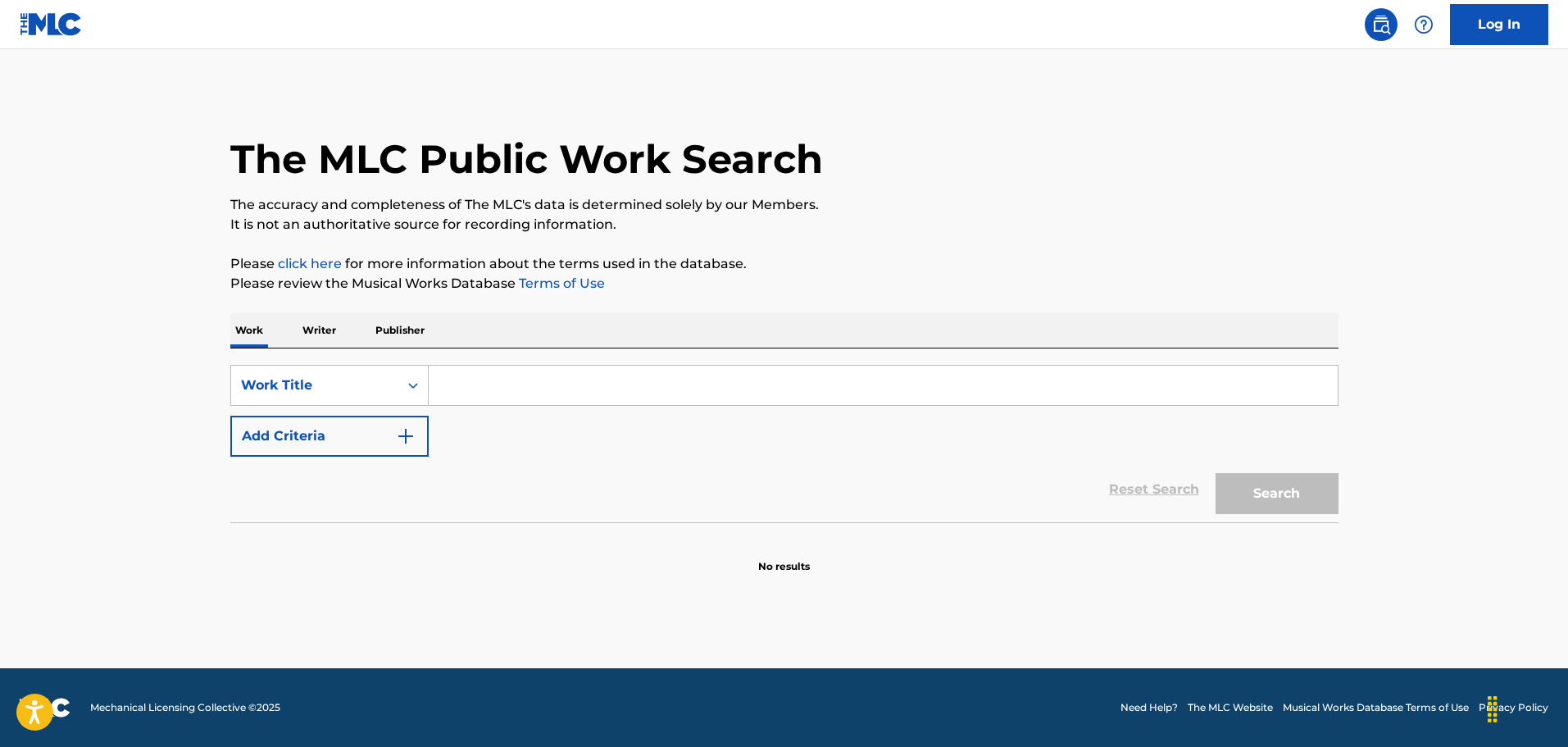
click at [497, 392] on input "Search Form" at bounding box center [883, 386] width 909 height 39
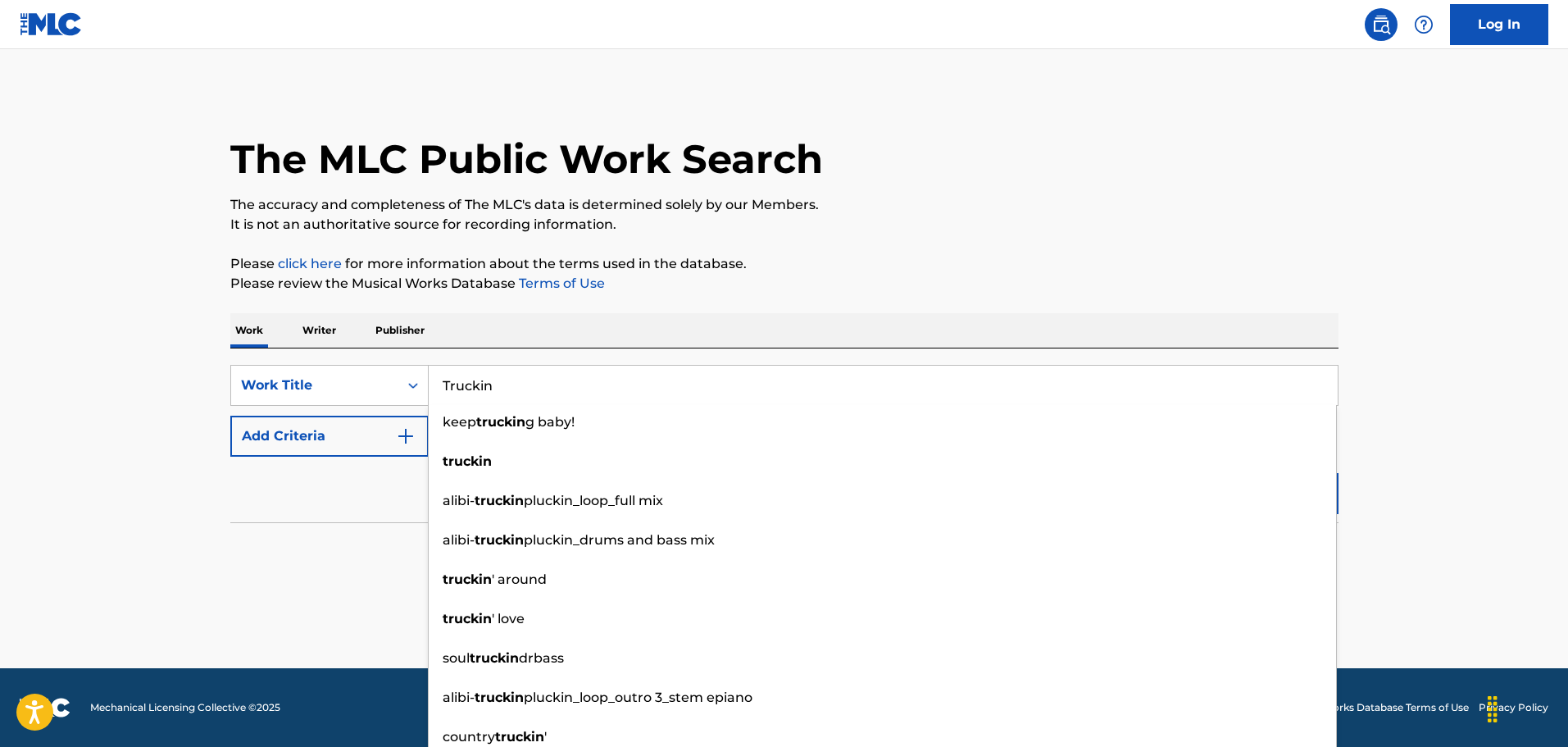
type input "Truckin"
click at [345, 430] on button "Add Criteria" at bounding box center [330, 436] width 199 height 41
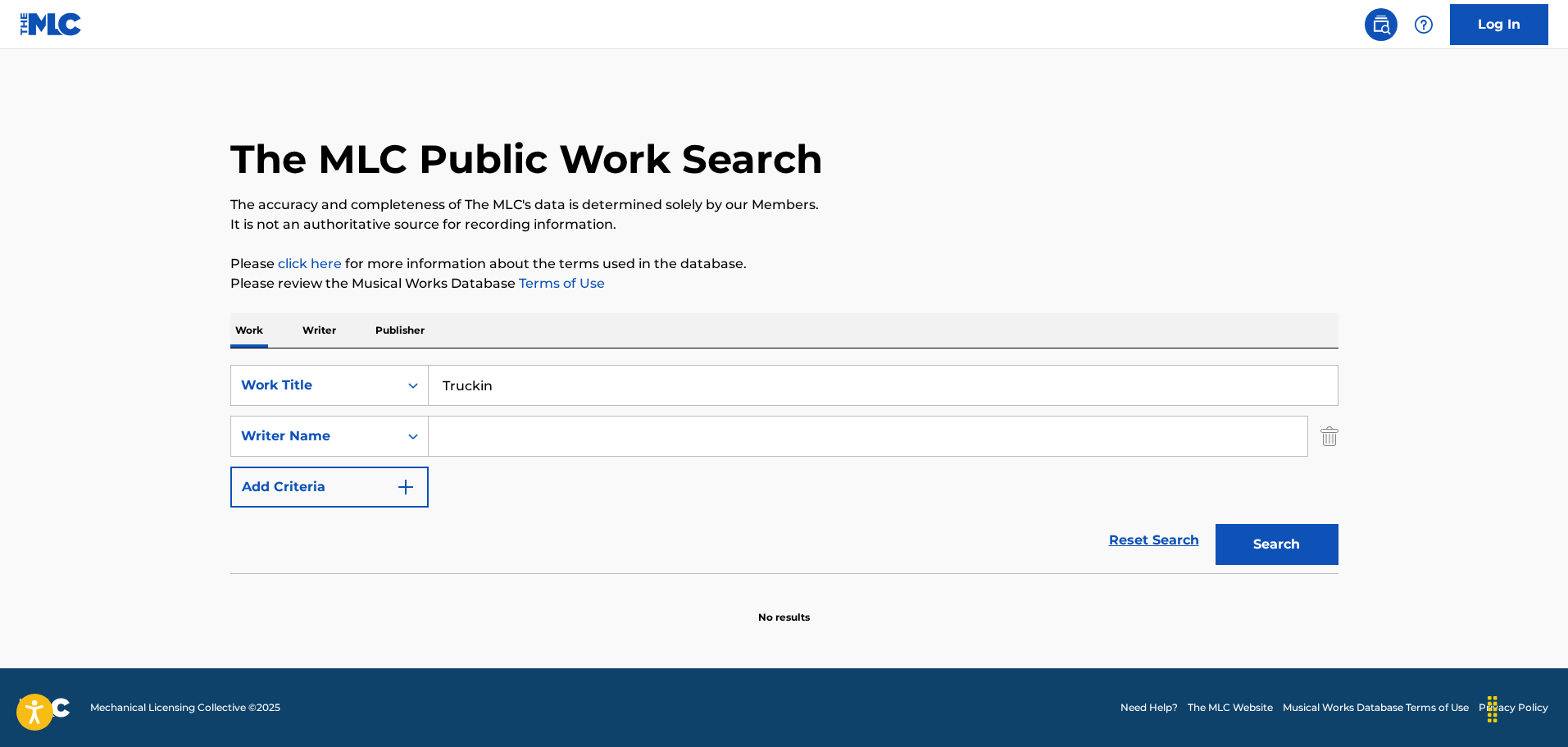
click at [466, 432] on input "Search Form" at bounding box center [867, 436] width 879 height 39
type input "[PERSON_NAME]"
click at [1274, 527] on button "Search" at bounding box center [1277, 544] width 123 height 41
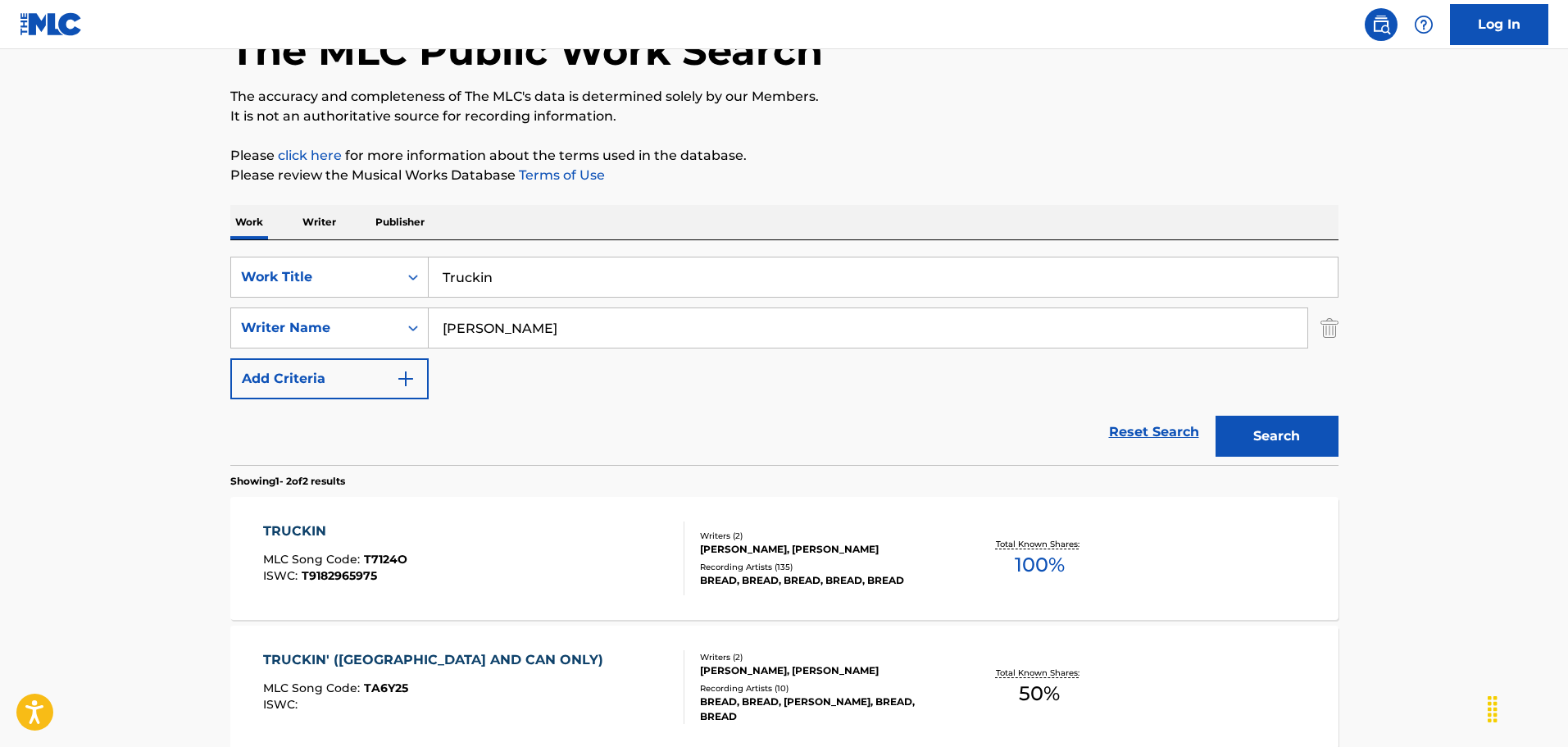
scroll to position [273, 0]
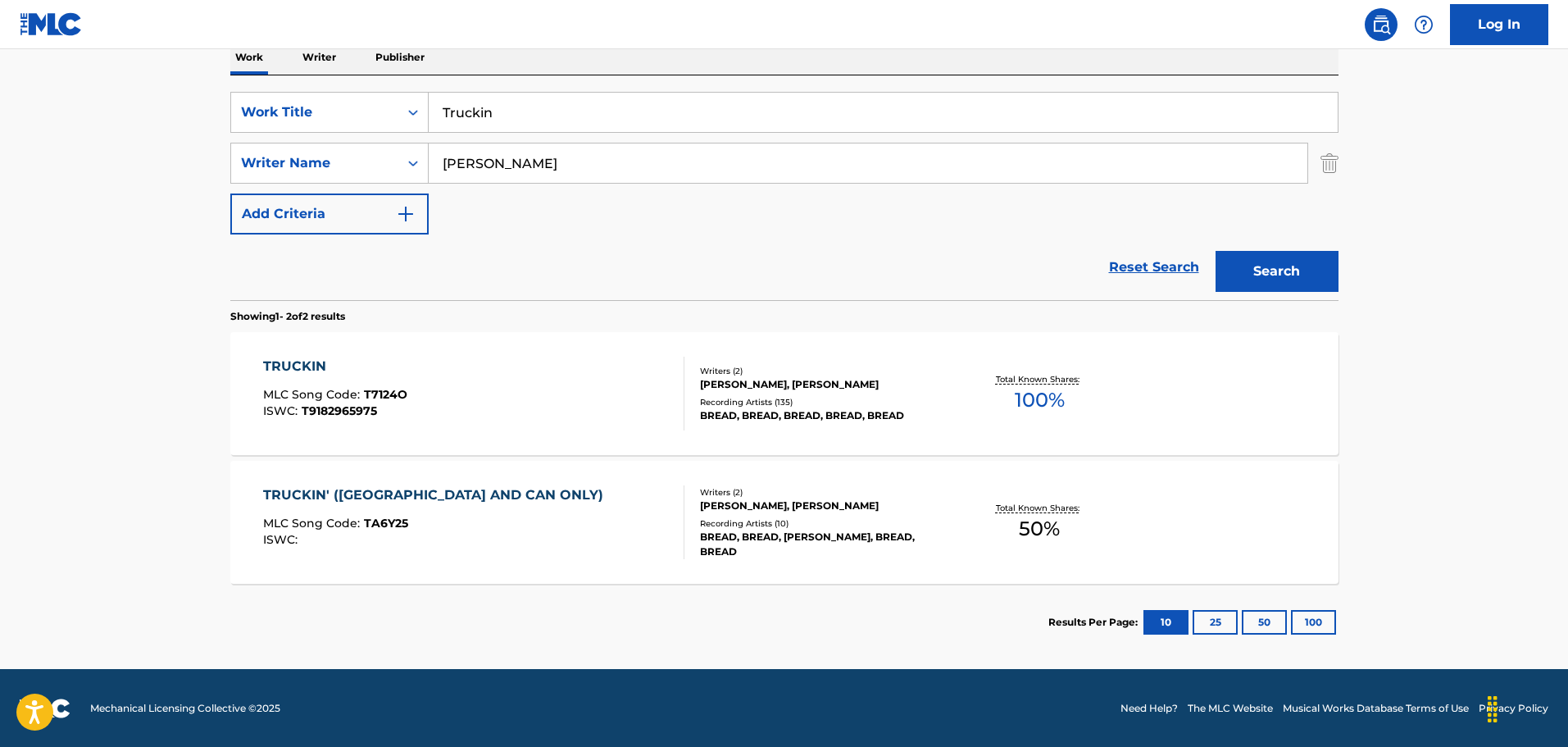
click at [784, 377] on div "[PERSON_NAME], [PERSON_NAME]" at bounding box center [823, 384] width 247 height 15
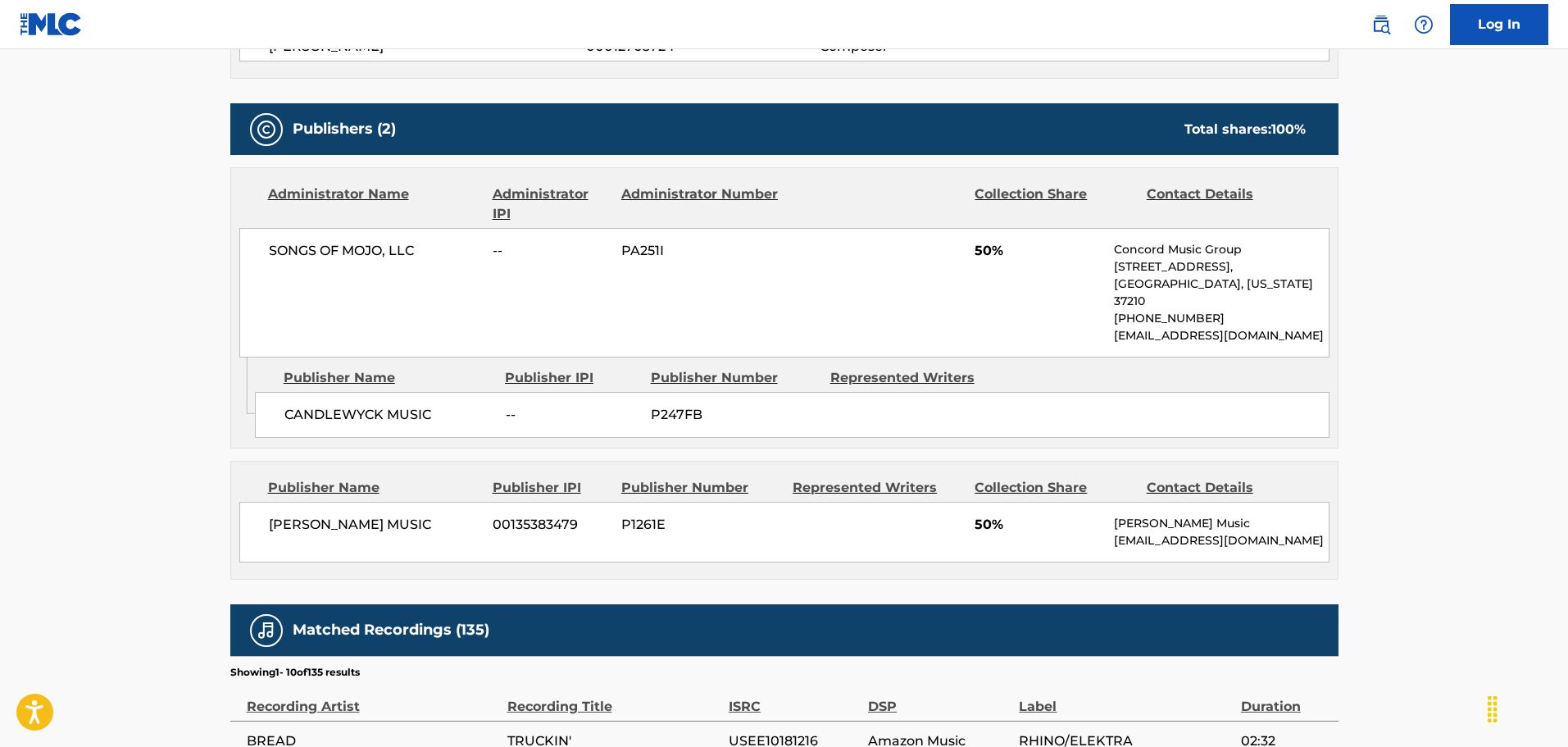
scroll to position [547, 0]
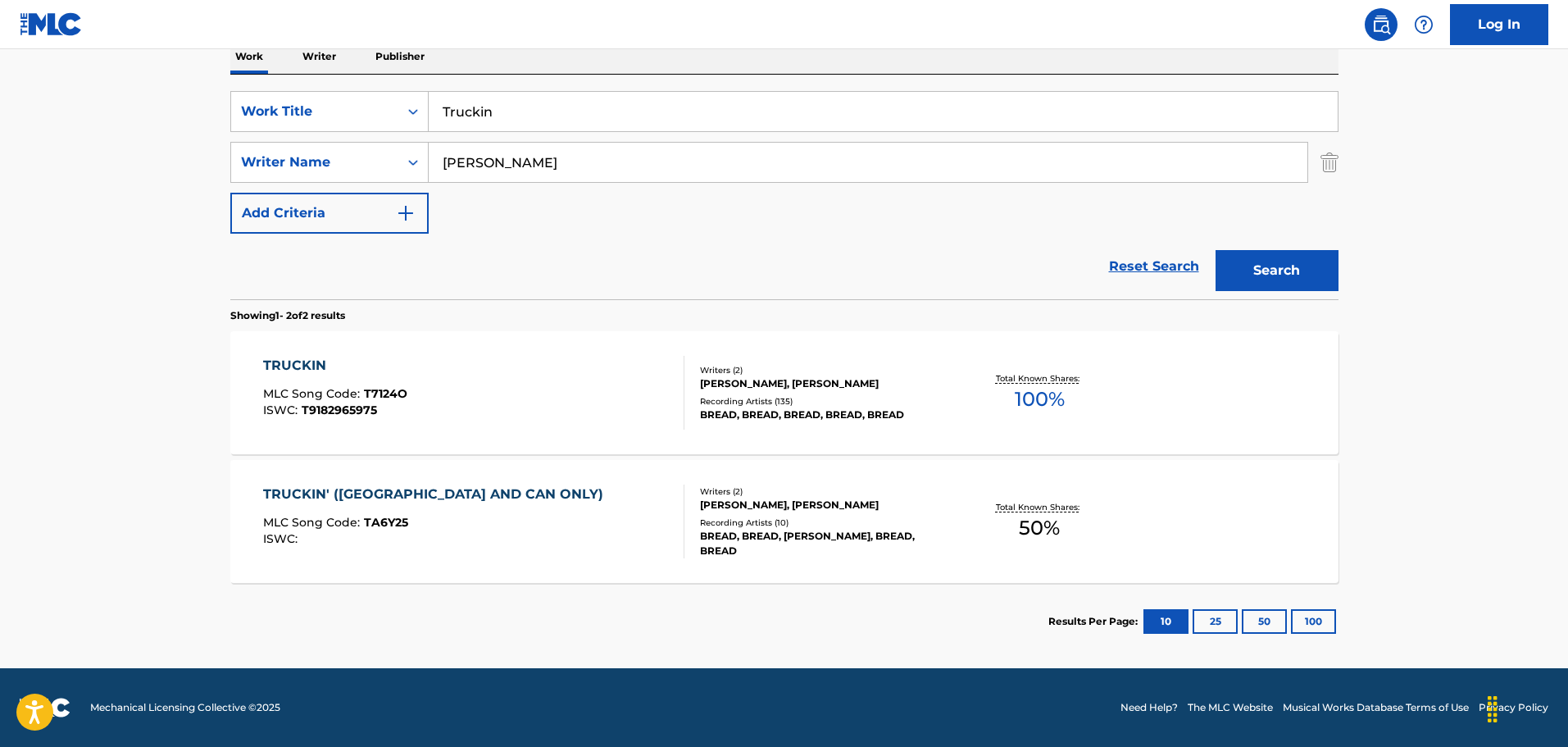
scroll to position [274, 0]
click at [812, 516] on div "Recording Artists ( 10 )" at bounding box center [823, 522] width 247 height 13
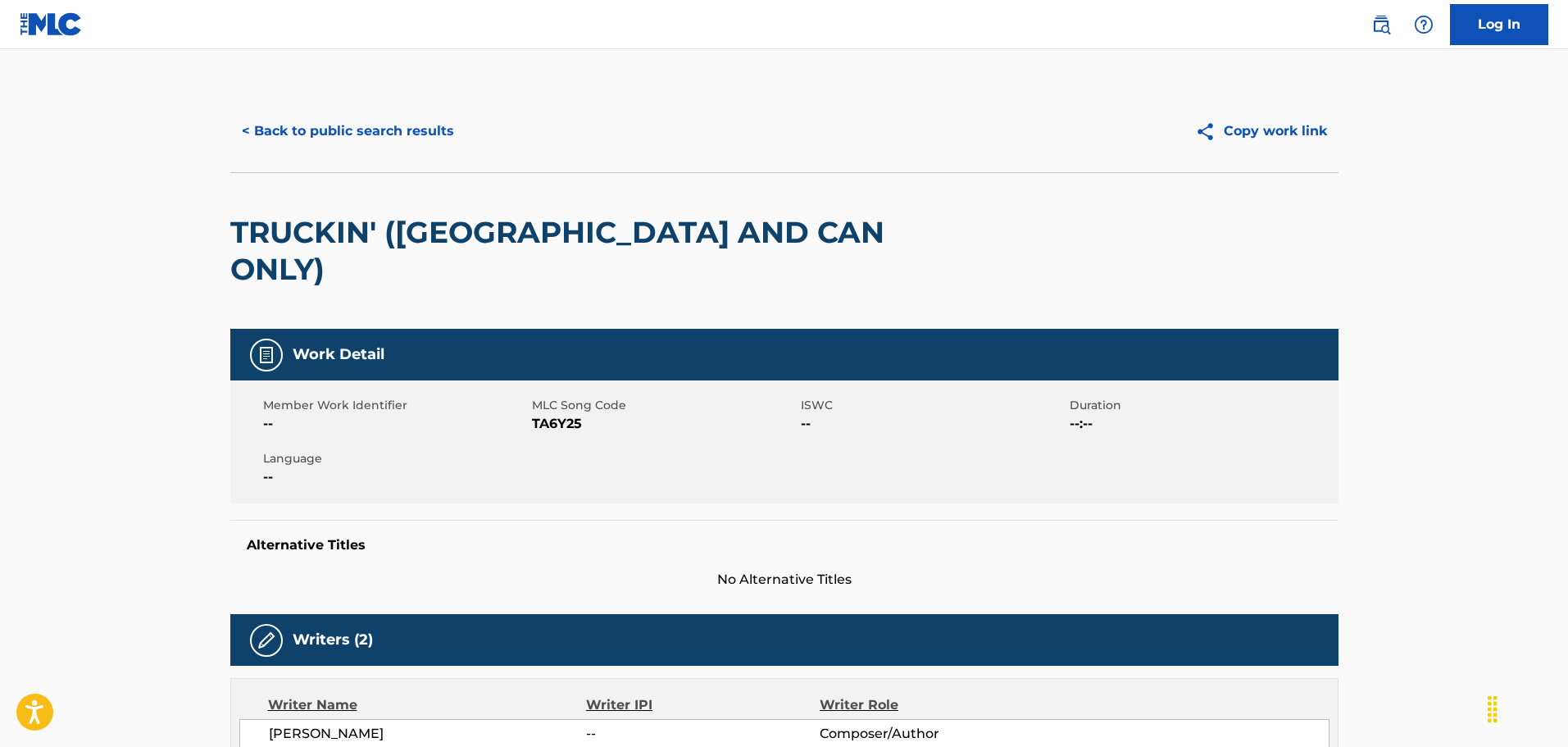
click at [360, 131] on button "< Back to public search results" at bounding box center [348, 131] width 236 height 41
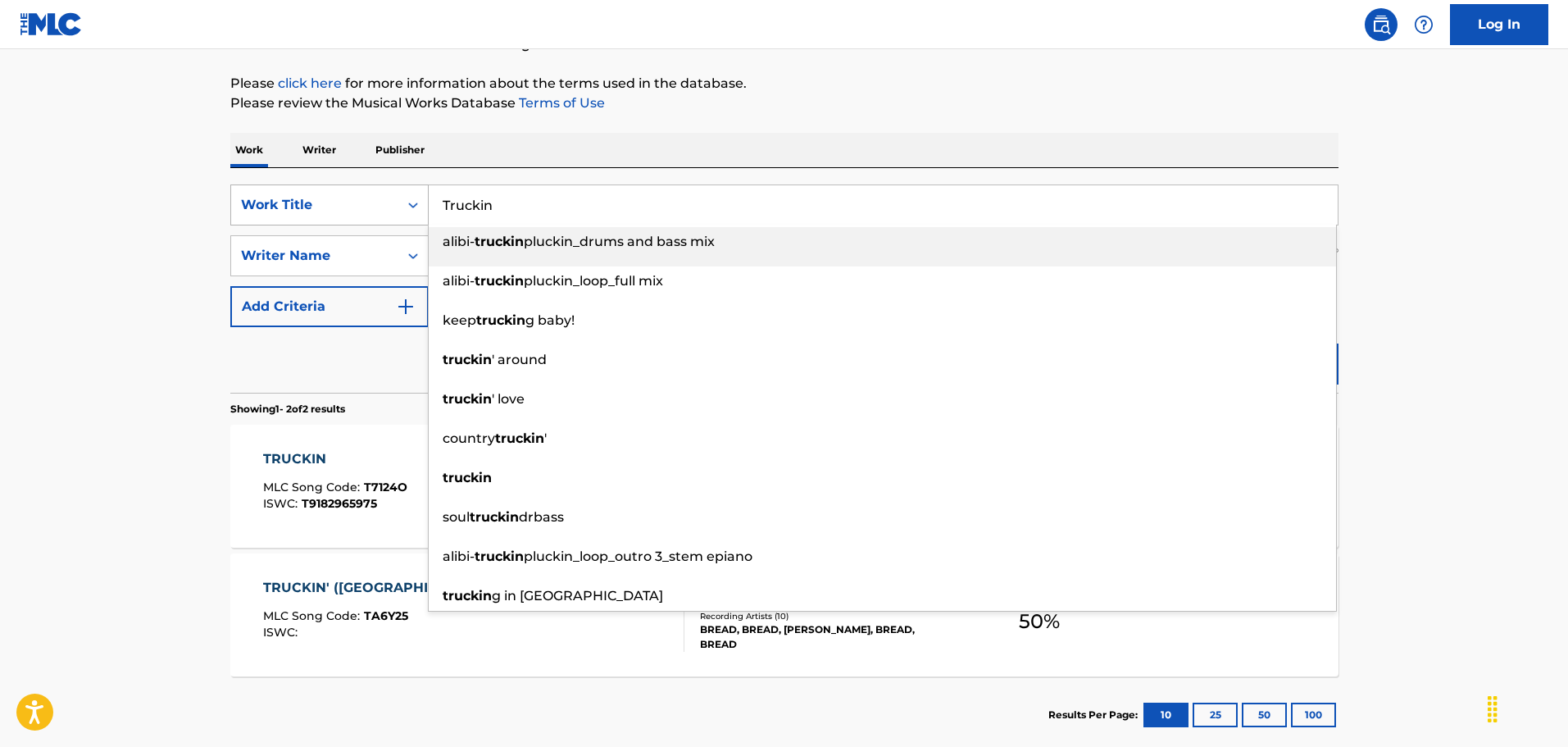
drag, startPoint x: 515, startPoint y: 210, endPoint x: 427, endPoint y: 210, distance: 88.0
click at [427, 210] on div "SearchWithCriteria6ec89a2b-306c-4196-b51c-6161362a3c07 Work Title Truckin alibi…" at bounding box center [784, 205] width 1108 height 41
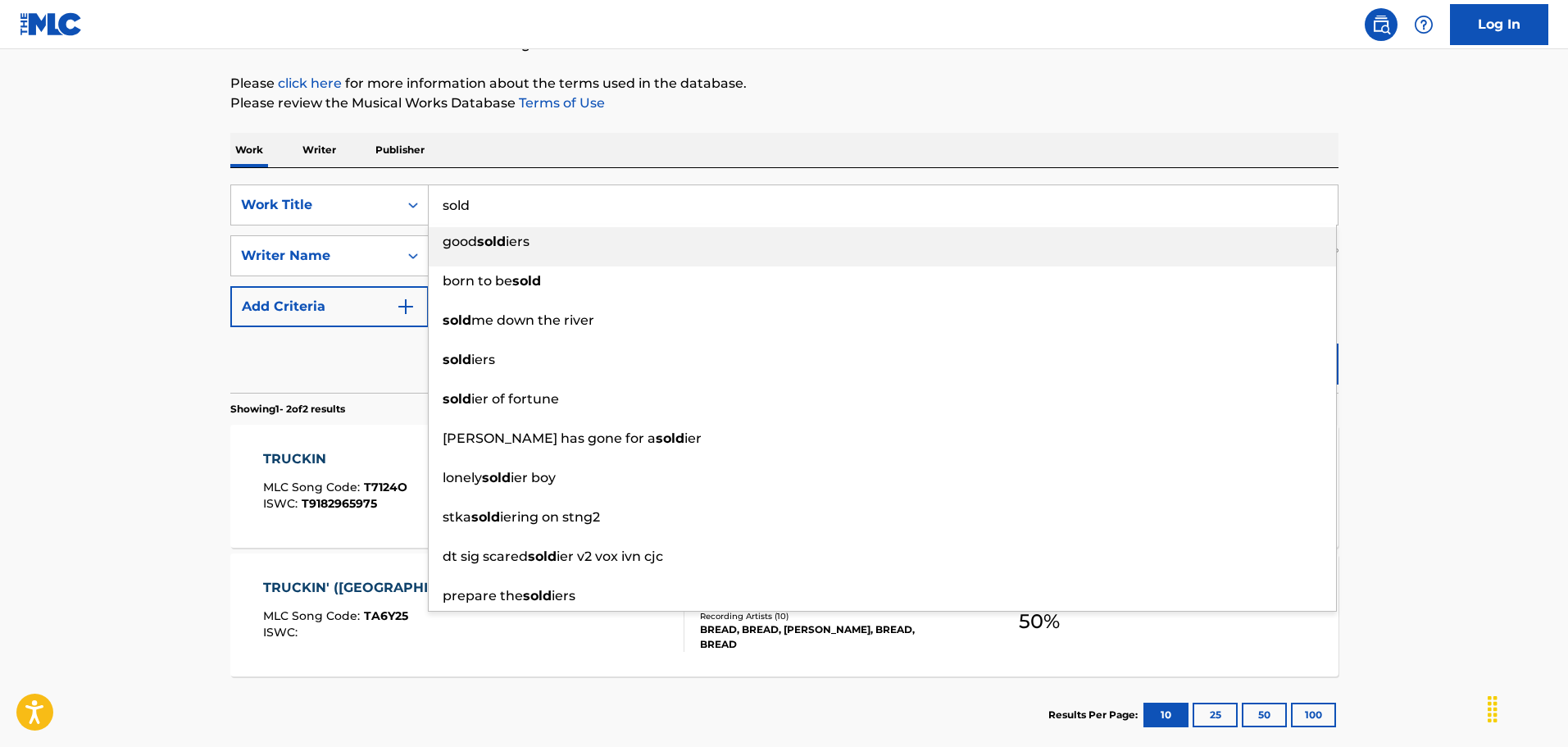
type input "sold"
click at [587, 142] on div "Work Writer Publisher" at bounding box center [784, 149] width 1108 height 34
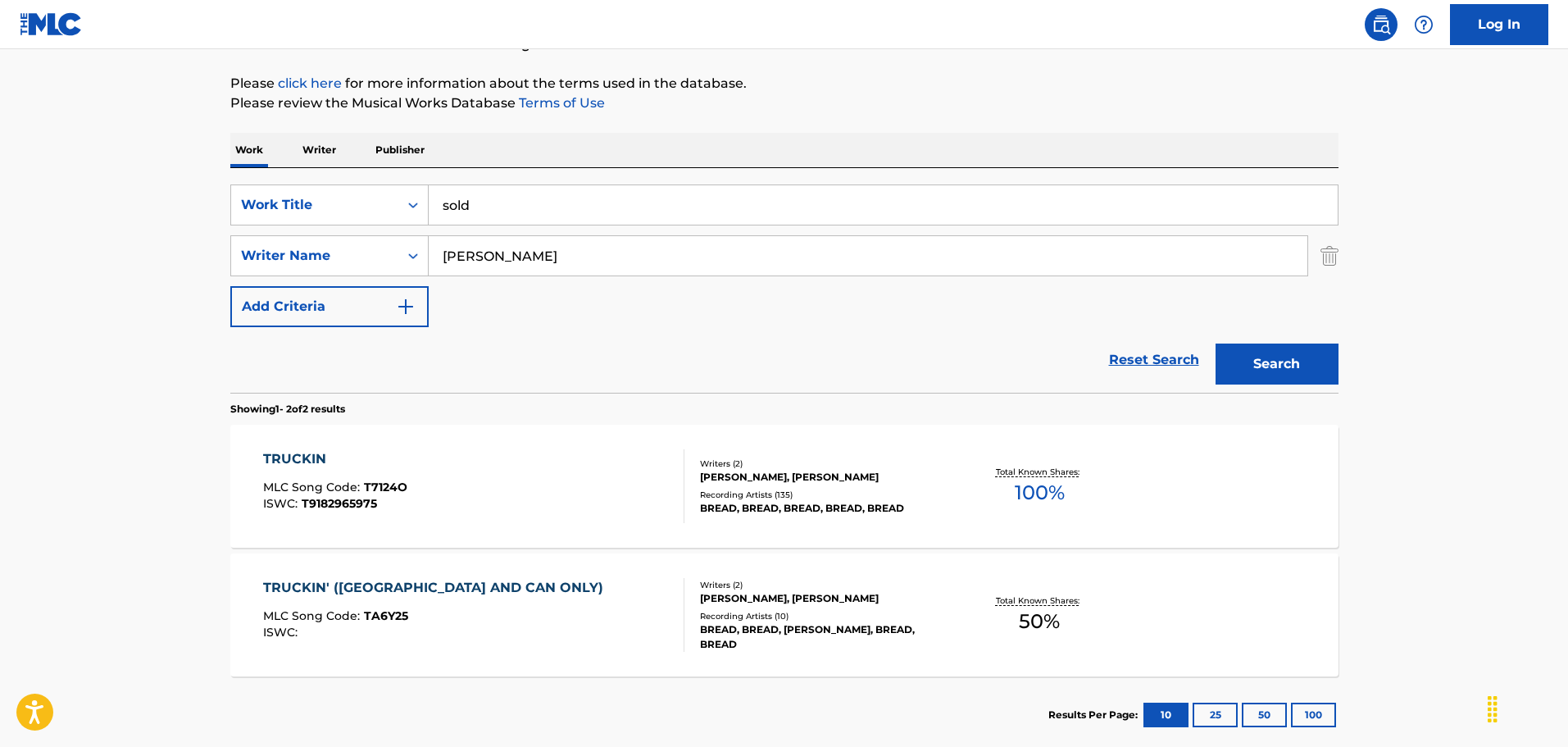
click at [1250, 381] on button "Search" at bounding box center [1277, 364] width 123 height 41
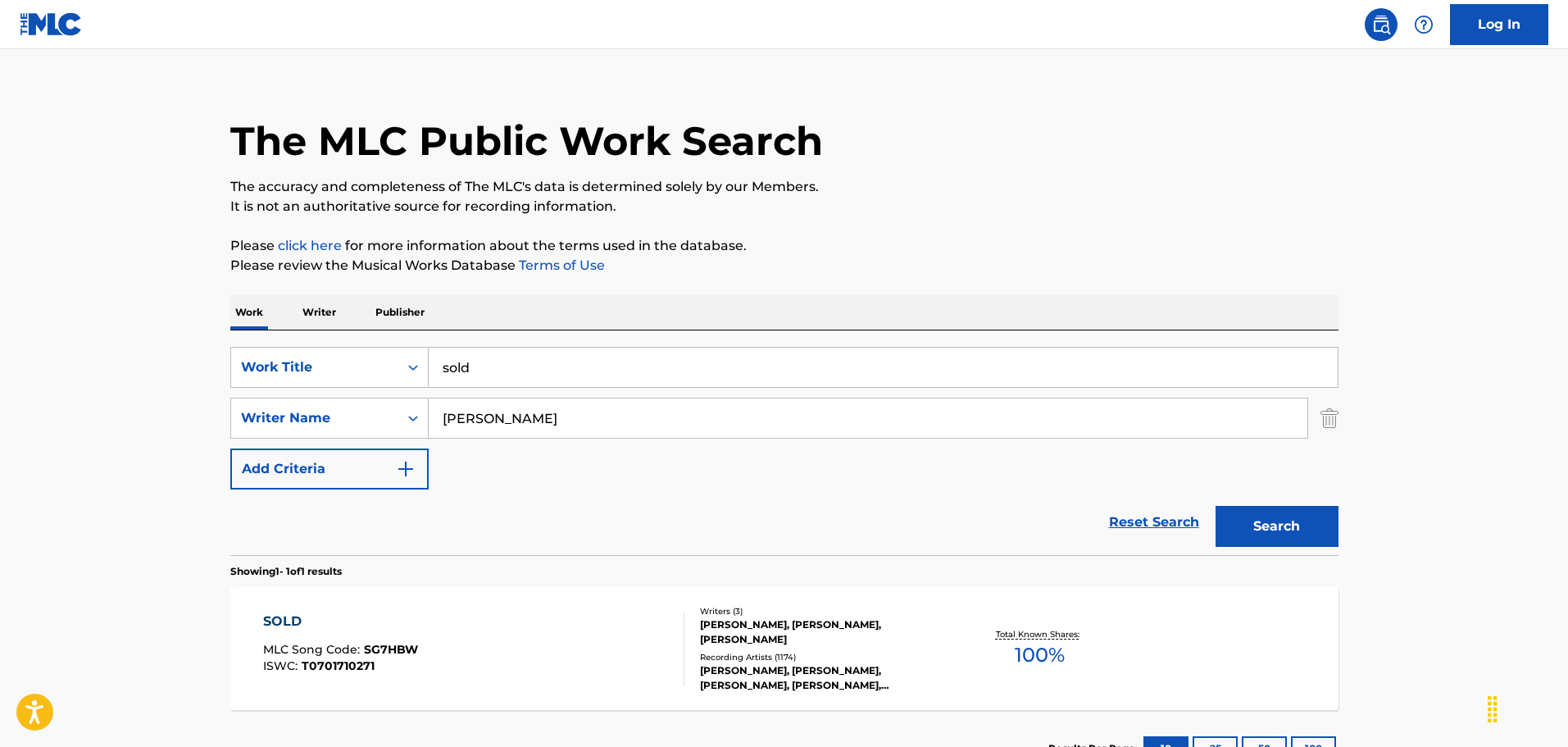
scroll to position [145, 0]
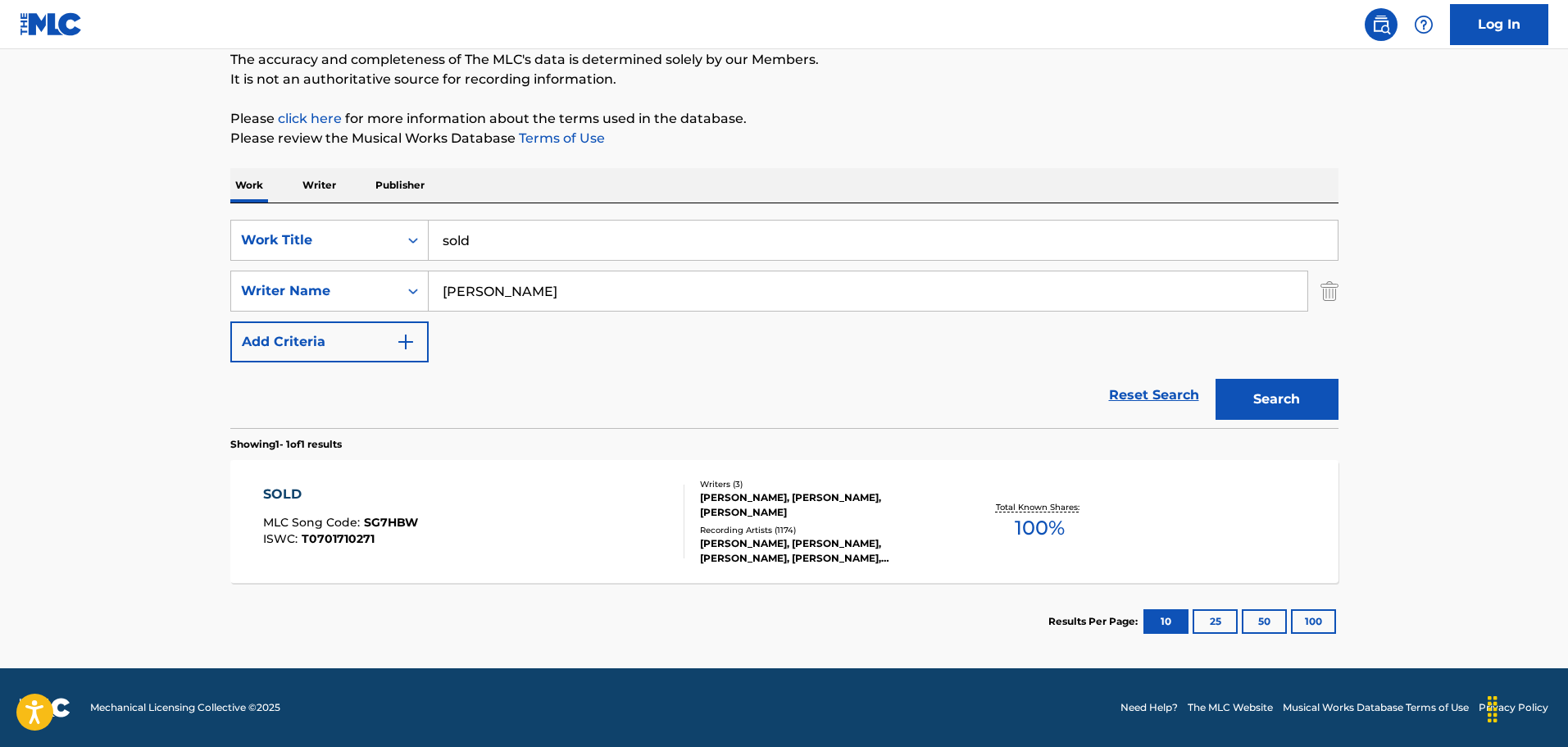
click at [771, 524] on div "Recording Artists ( 1174 )" at bounding box center [823, 530] width 247 height 13
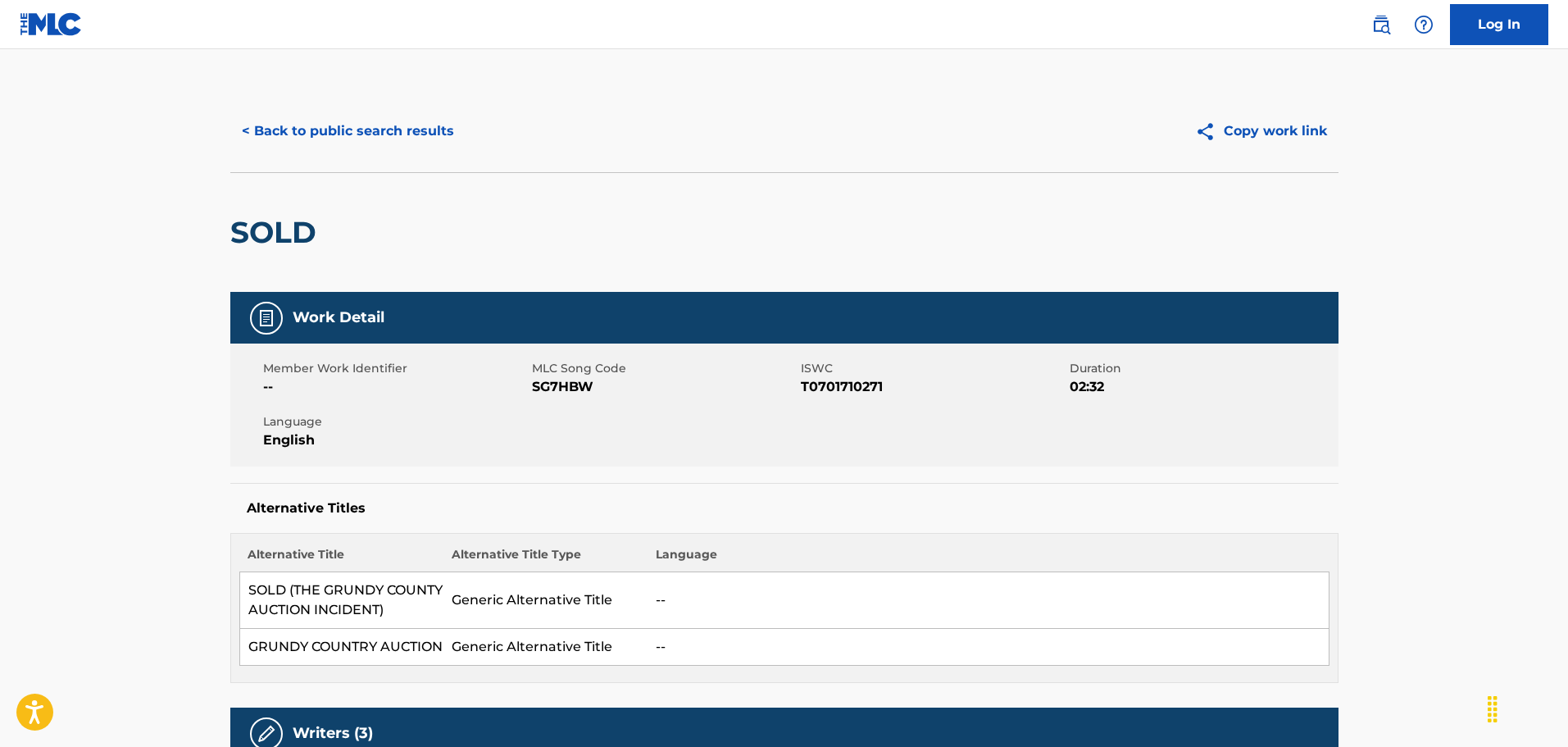
click at [373, 131] on button "< Back to public search results" at bounding box center [348, 131] width 236 height 41
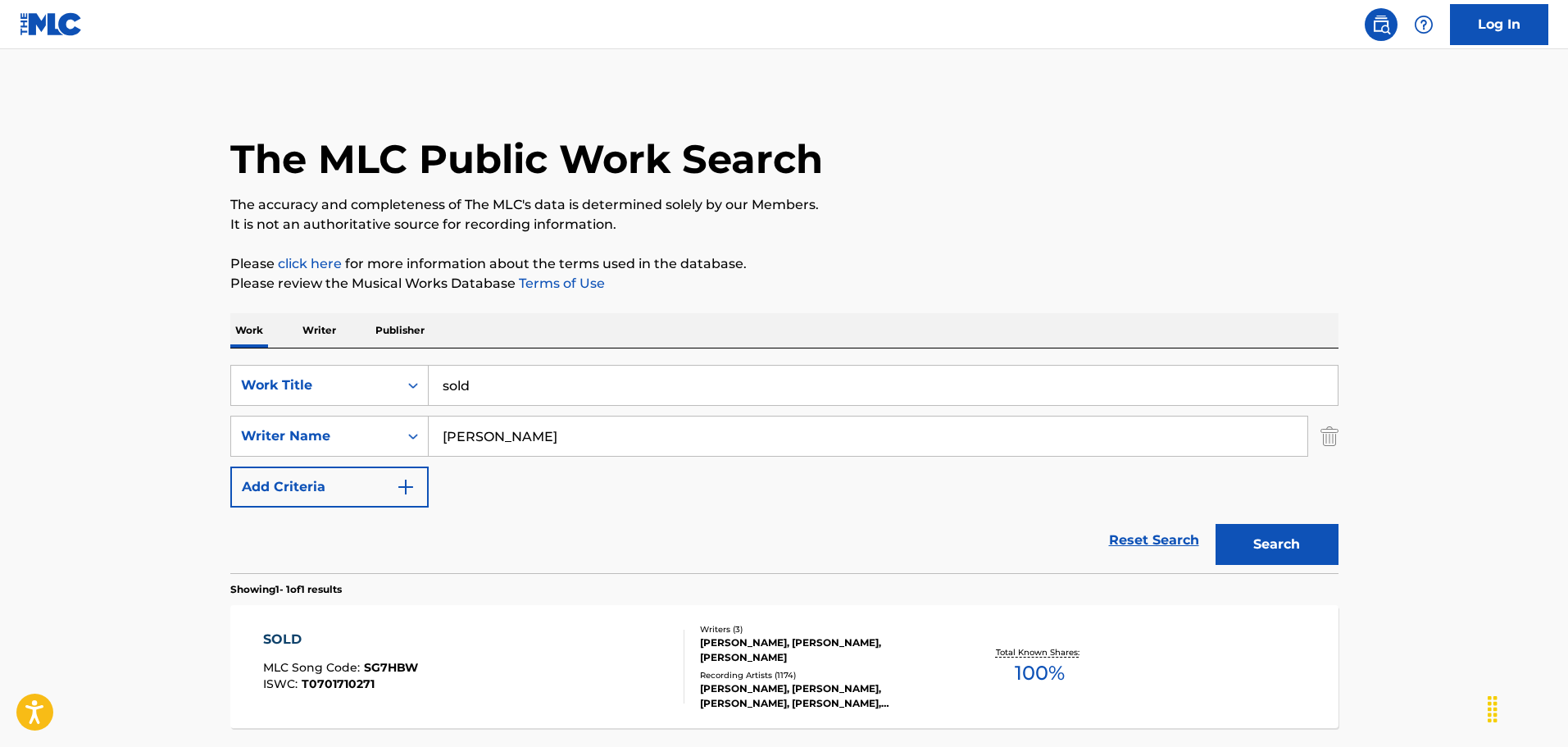
scroll to position [52, 0]
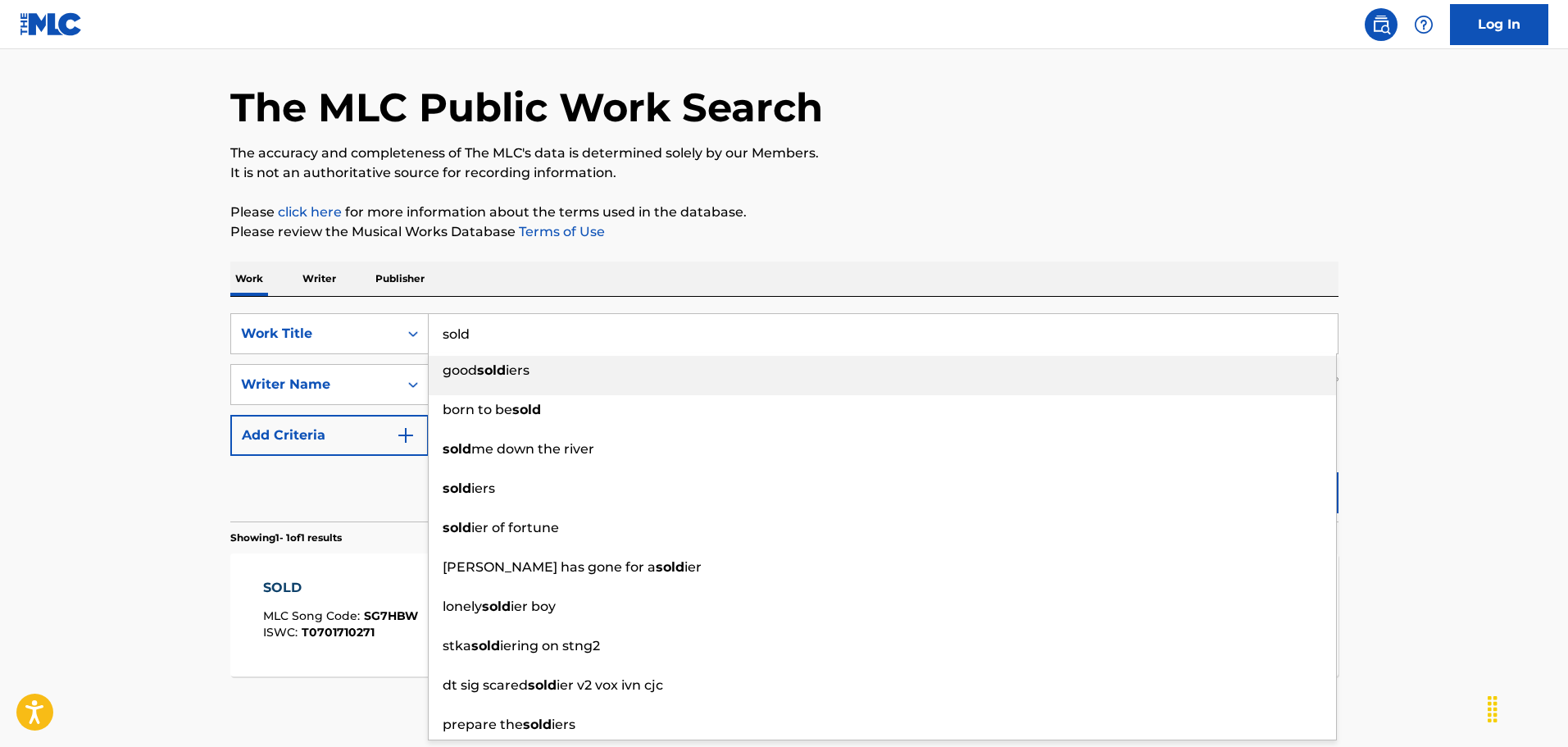
drag, startPoint x: 496, startPoint y: 337, endPoint x: 444, endPoint y: 336, distance: 52.0
click at [444, 336] on input "sold" at bounding box center [883, 333] width 909 height 39
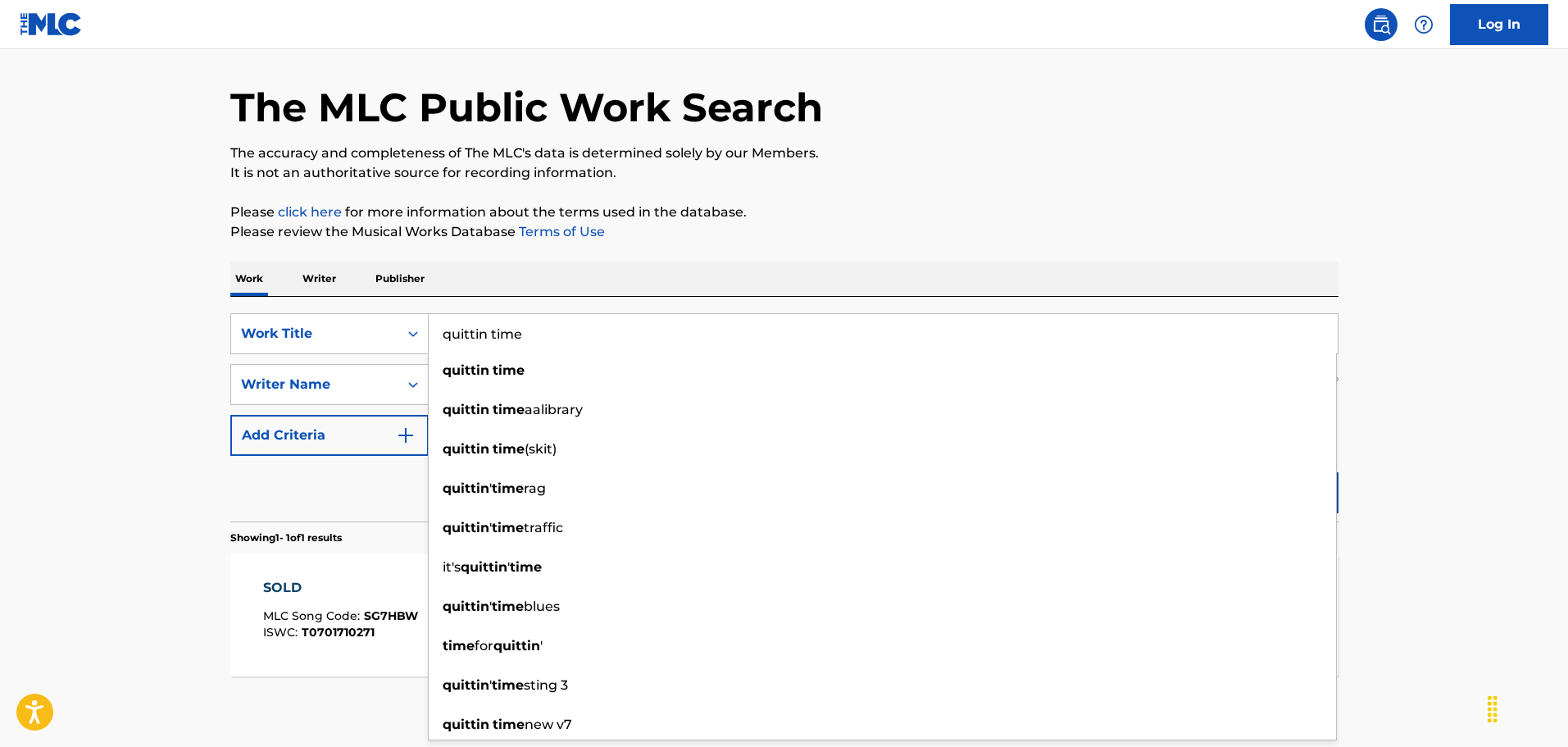
type input "quittin time"
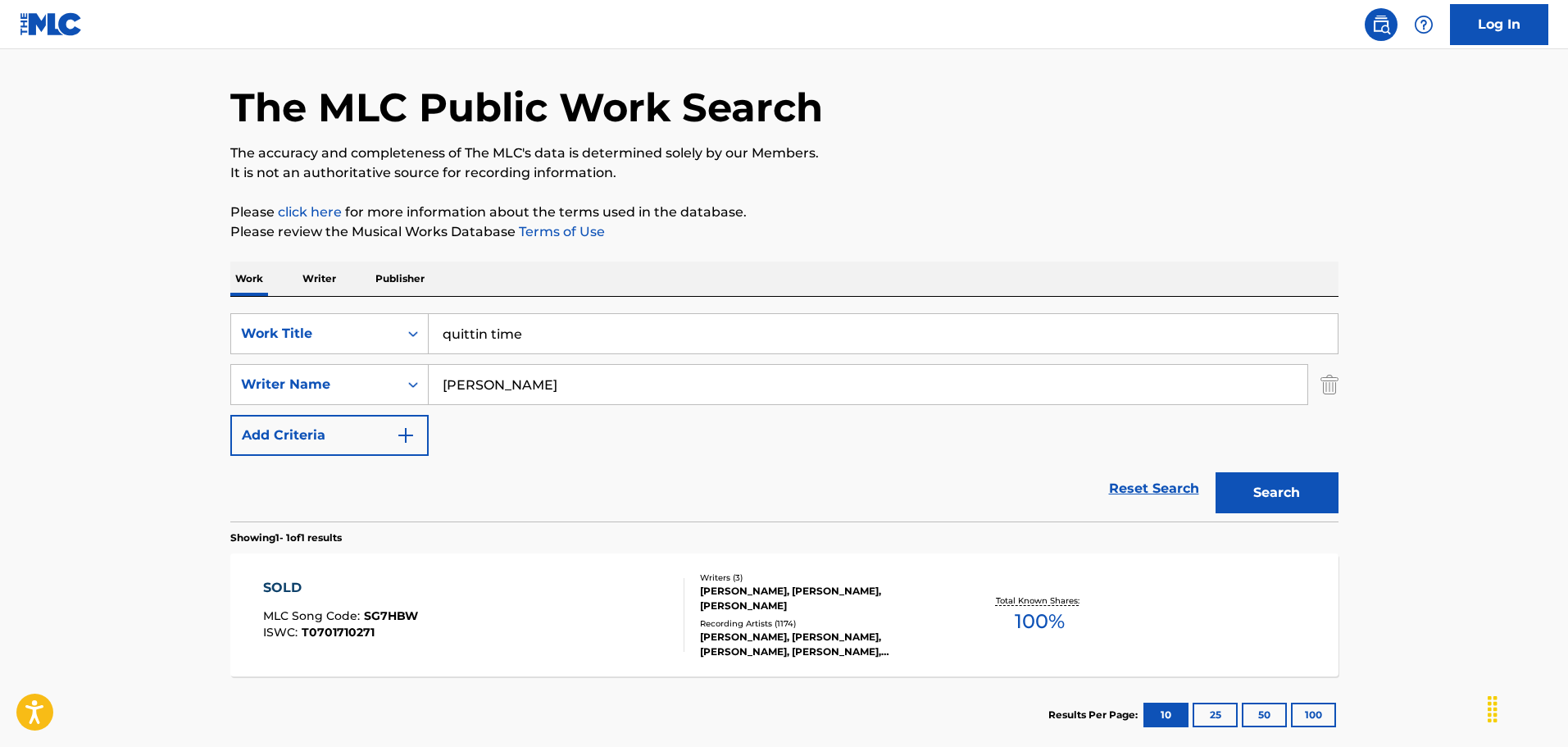
click at [1003, 200] on div "The MLC Public Work Search The accuracy and completeness of The MLC's data is d…" at bounding box center [784, 396] width 1148 height 715
click at [1291, 501] on button "Search" at bounding box center [1277, 493] width 123 height 41
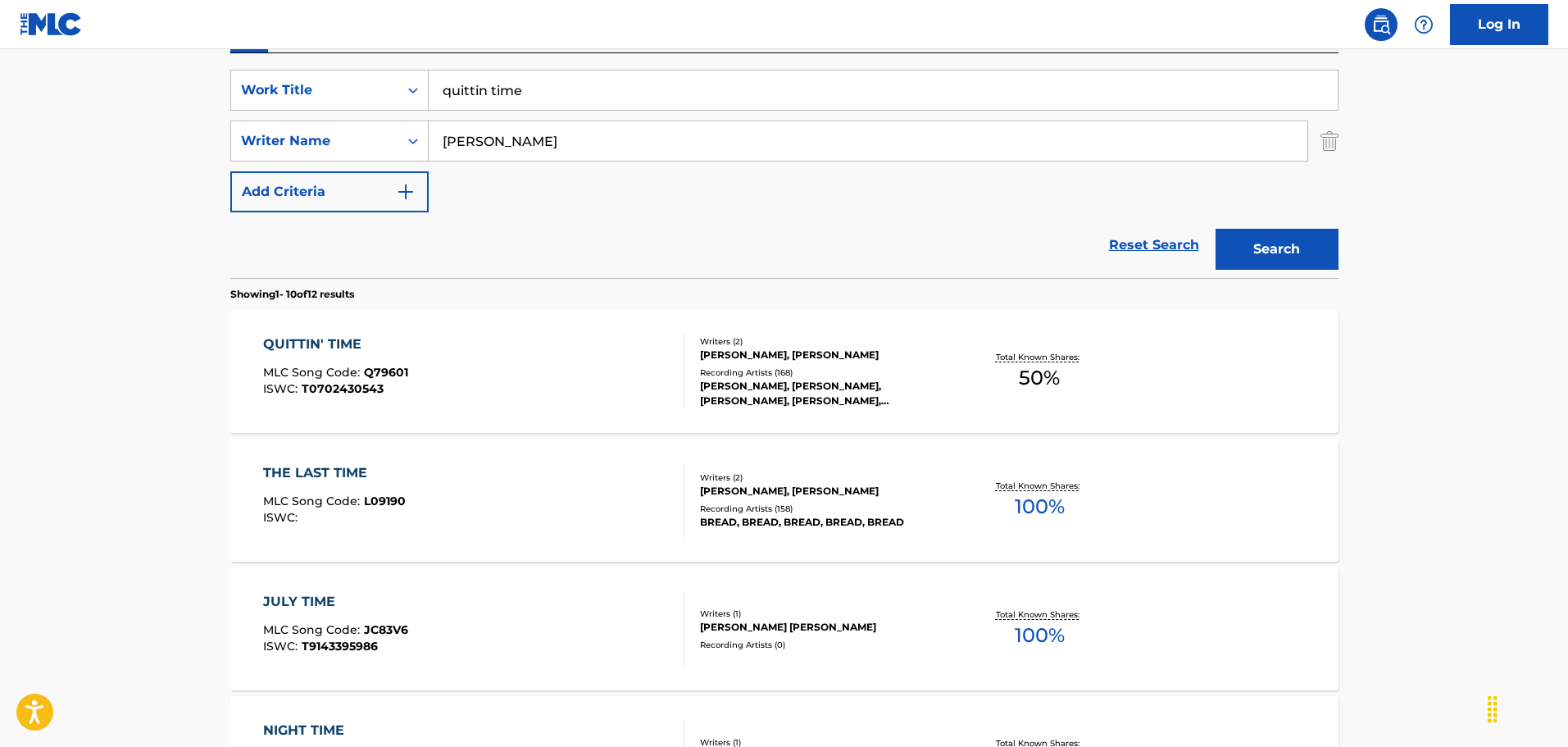
scroll to position [324, 0]
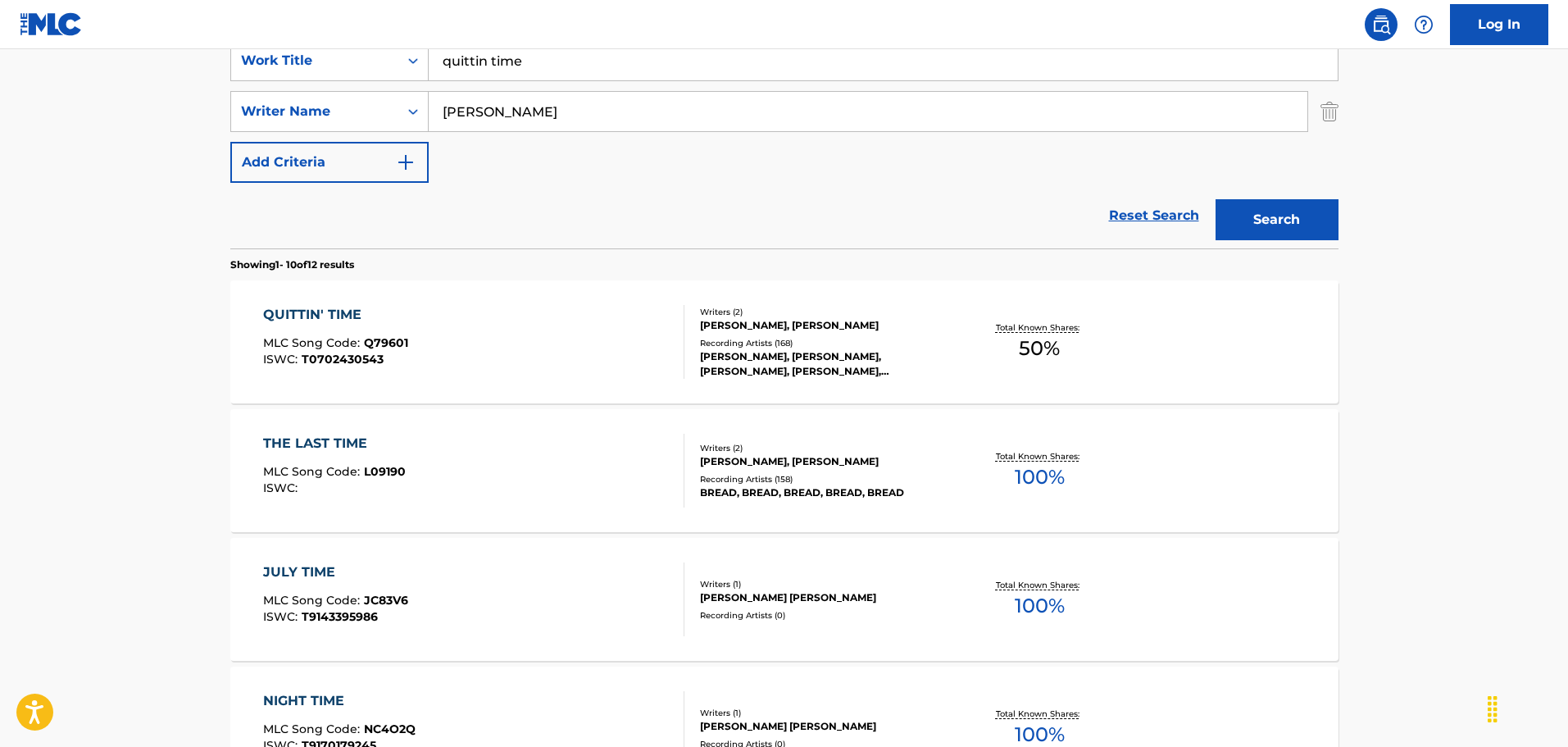
click at [796, 341] on div "Recording Artists ( 168 )" at bounding box center [823, 343] width 247 height 13
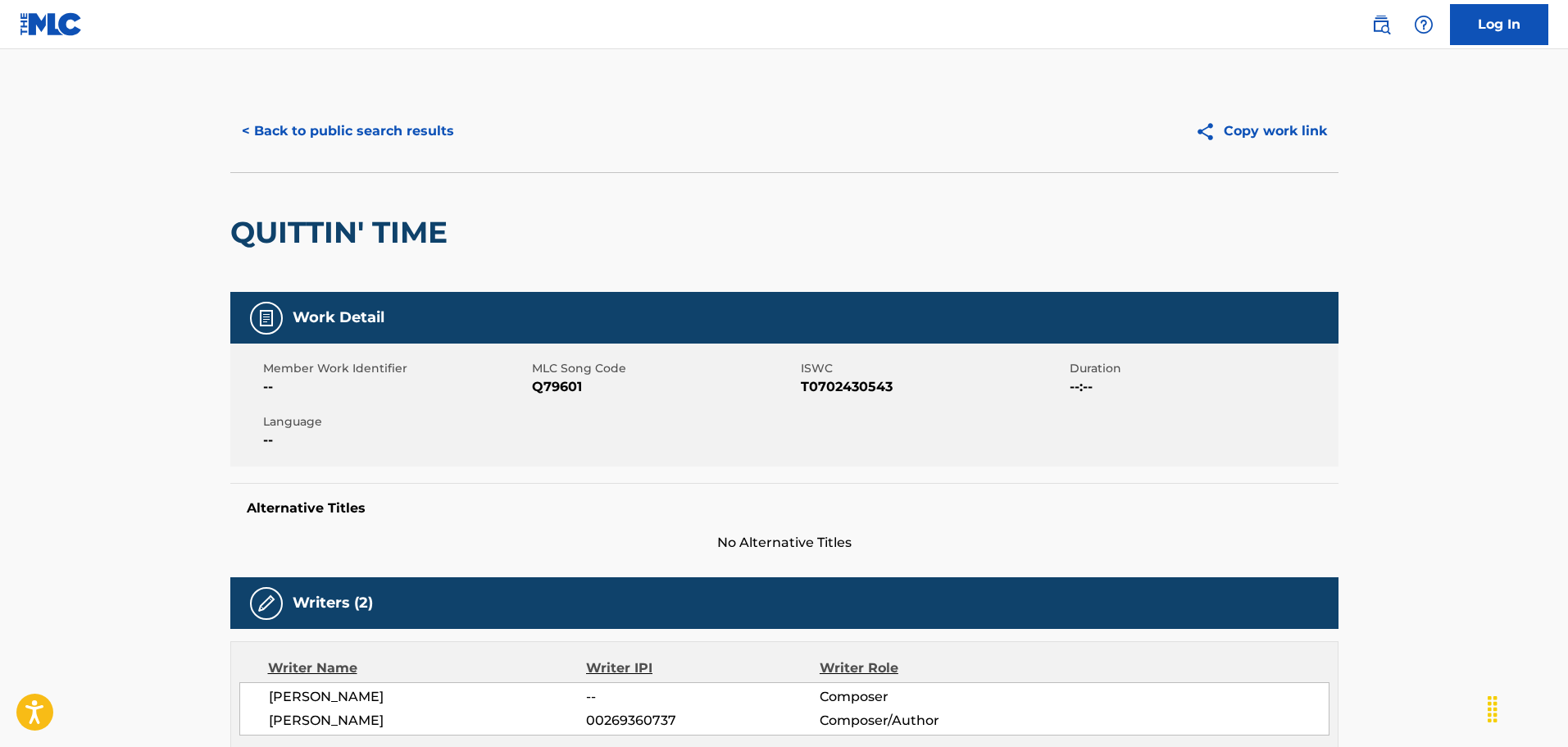
click at [367, 131] on button "< Back to public search results" at bounding box center [348, 131] width 236 height 41
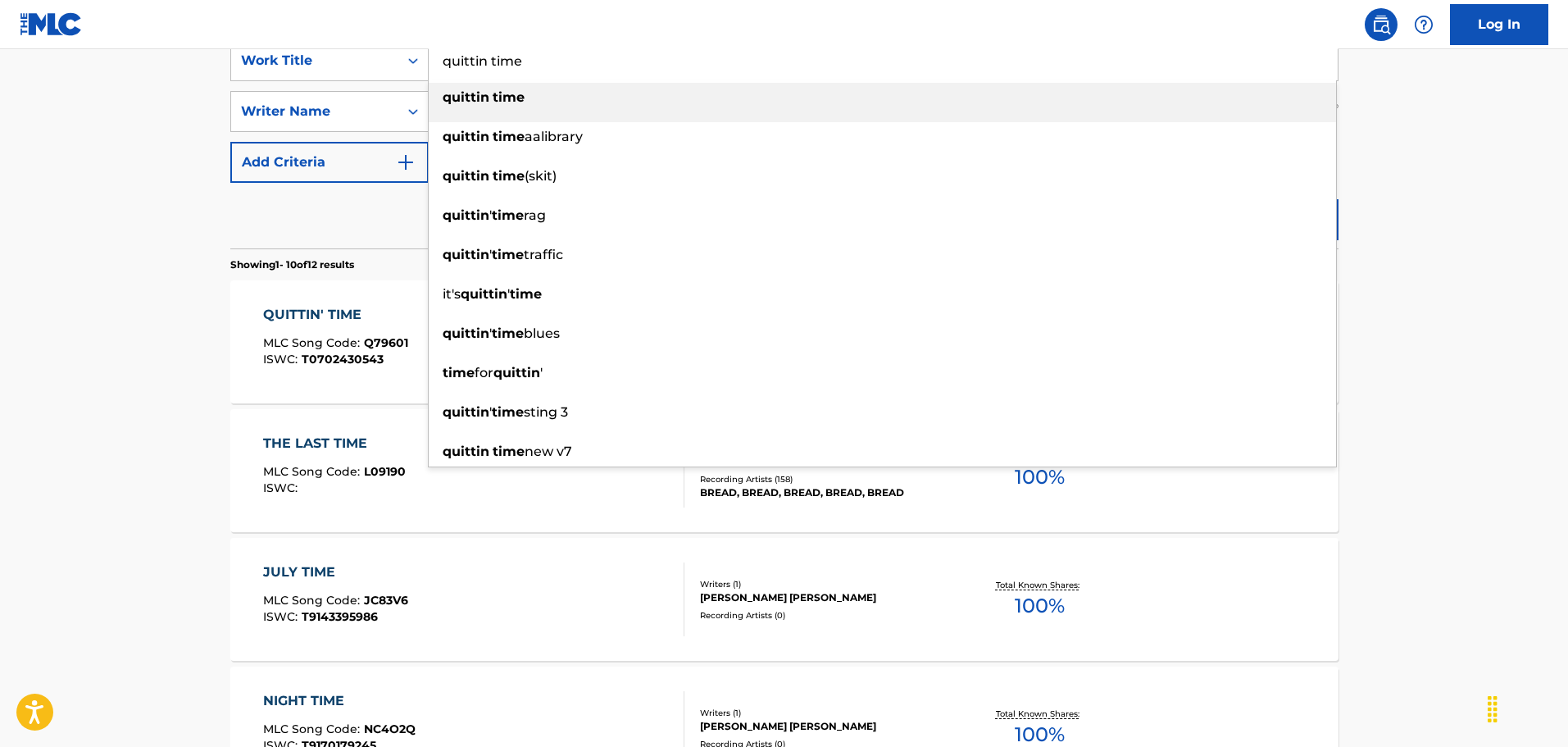
drag, startPoint x: 522, startPoint y: 66, endPoint x: 429, endPoint y: 70, distance: 93.1
click at [429, 70] on input "quittin time" at bounding box center [883, 60] width 909 height 39
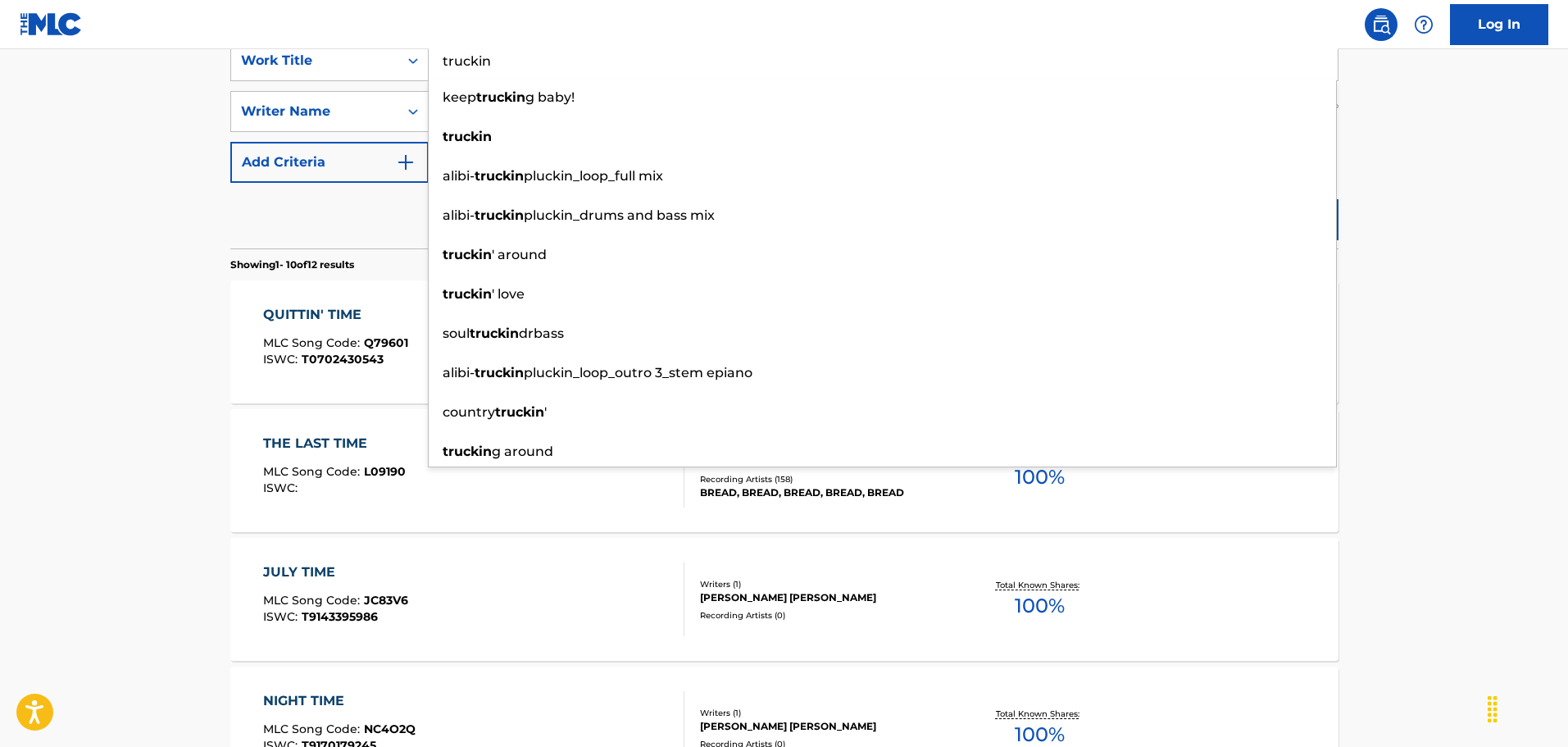
click at [593, 59] on input "truckin" at bounding box center [883, 60] width 909 height 39
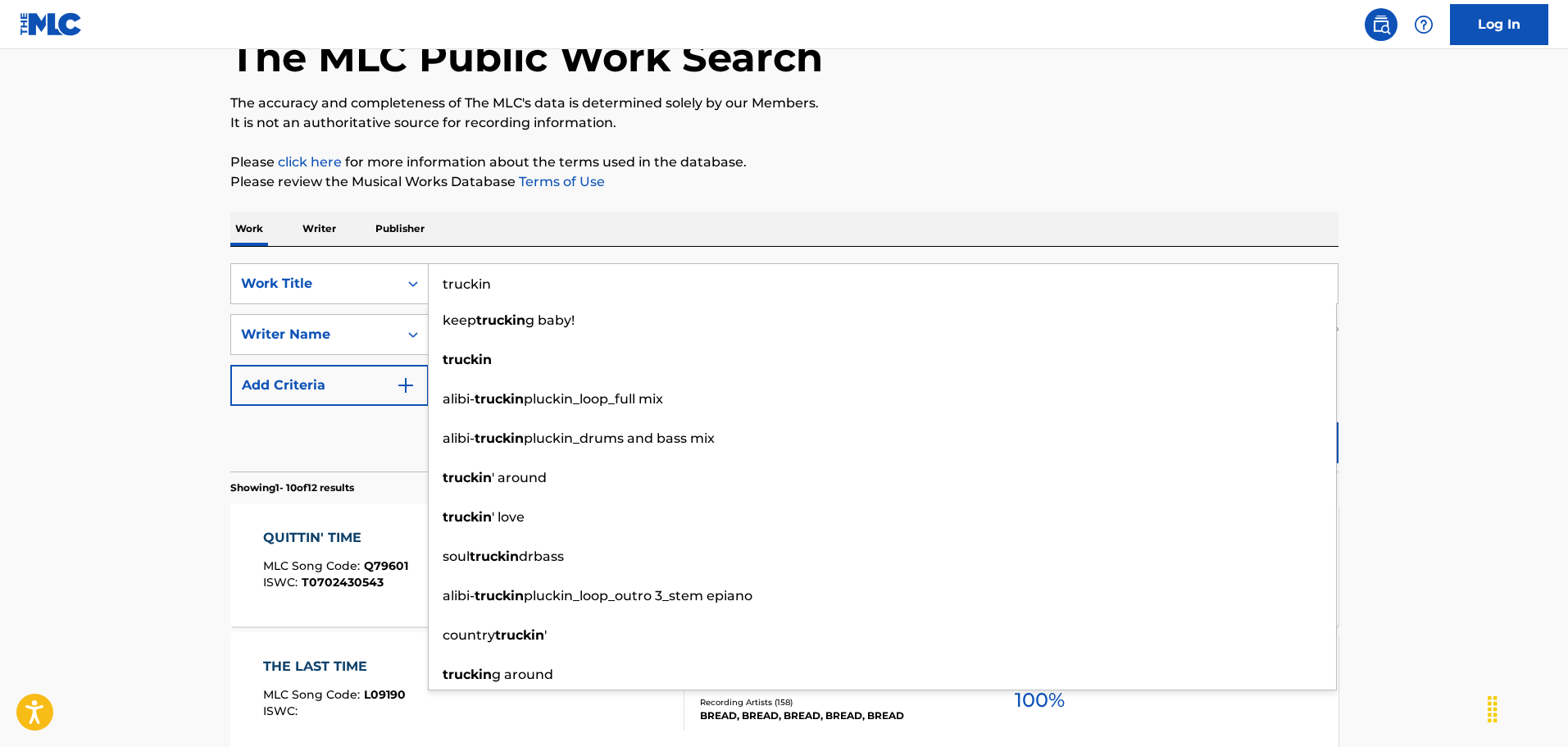
scroll to position [52, 0]
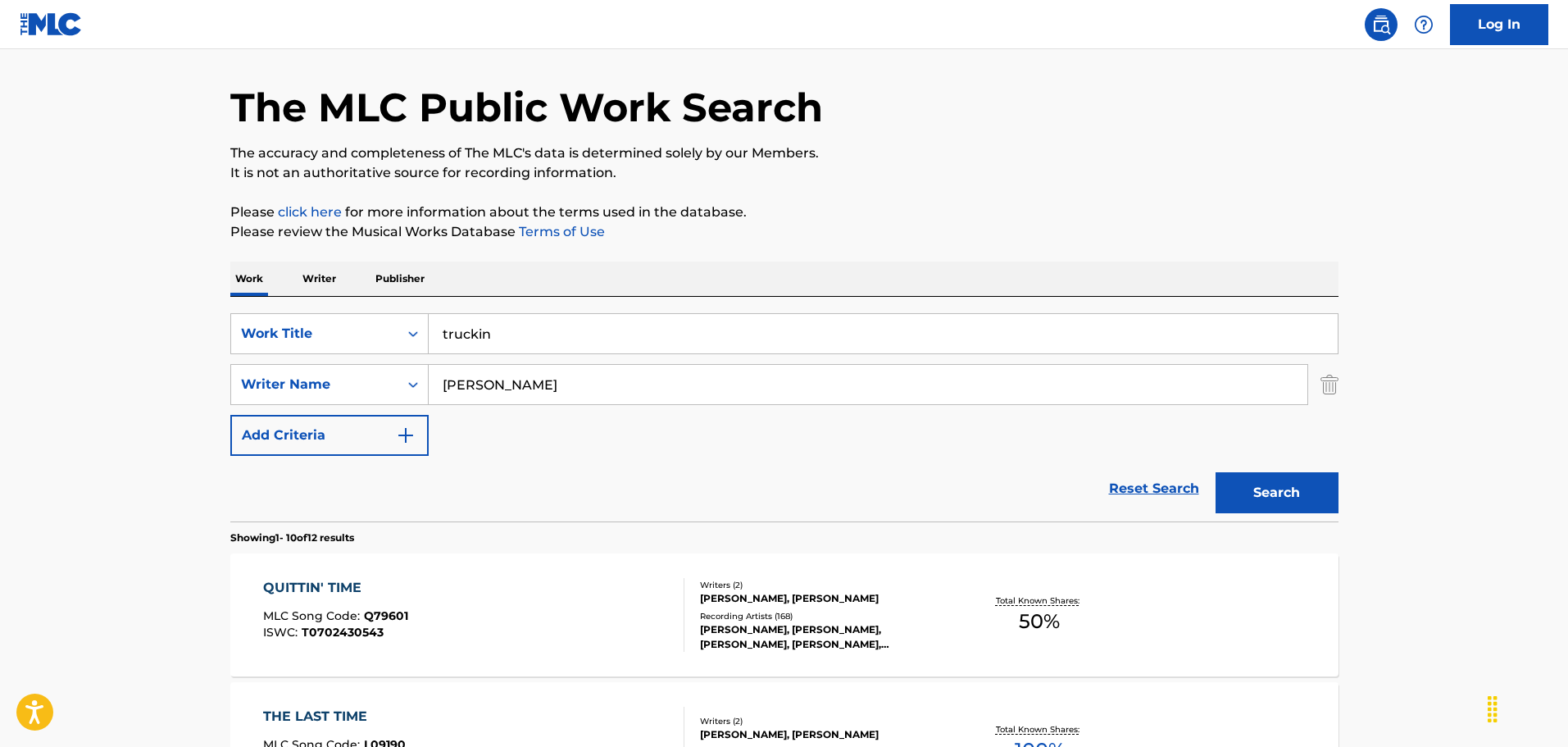
click at [1249, 491] on button "Search" at bounding box center [1277, 493] width 123 height 41
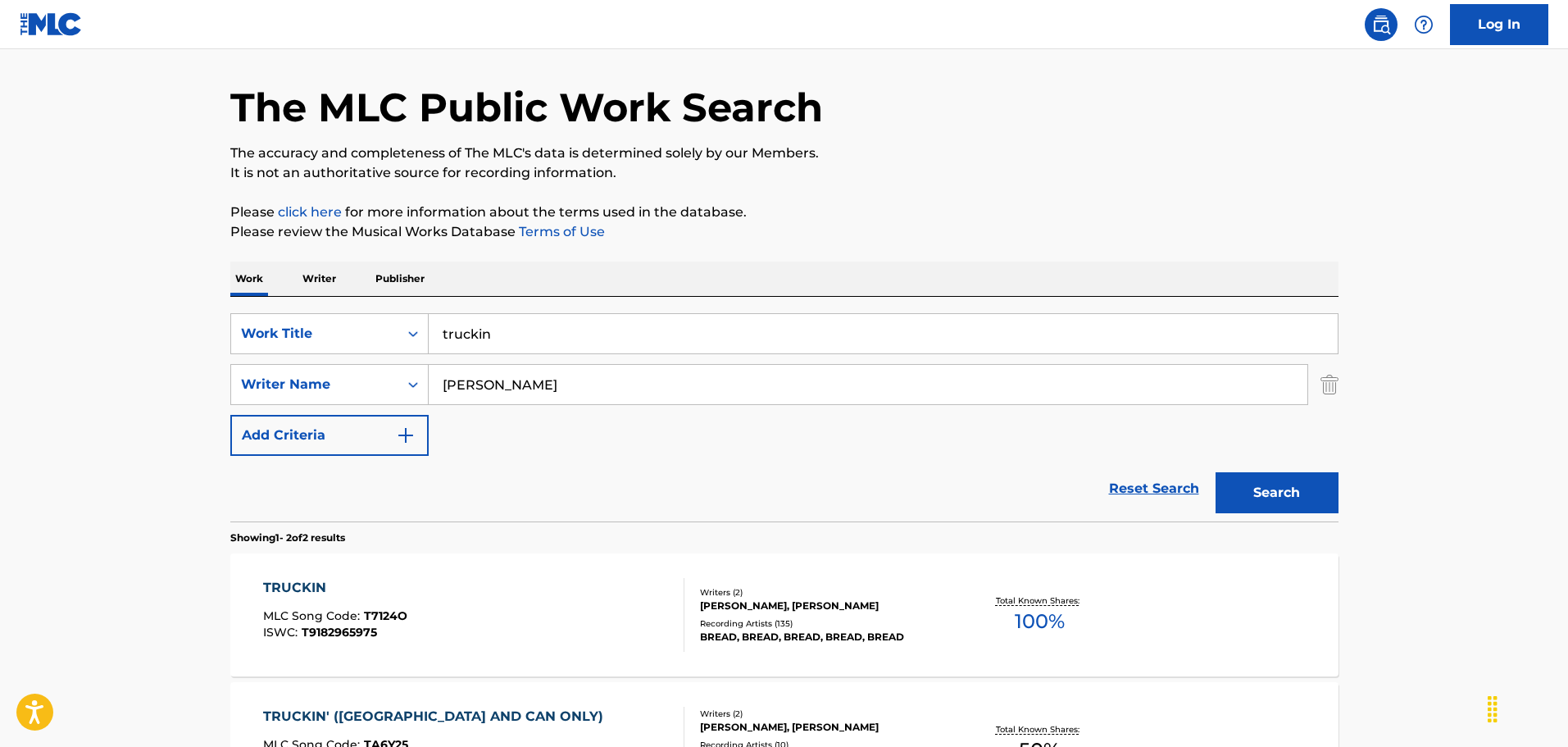
scroll to position [188, 0]
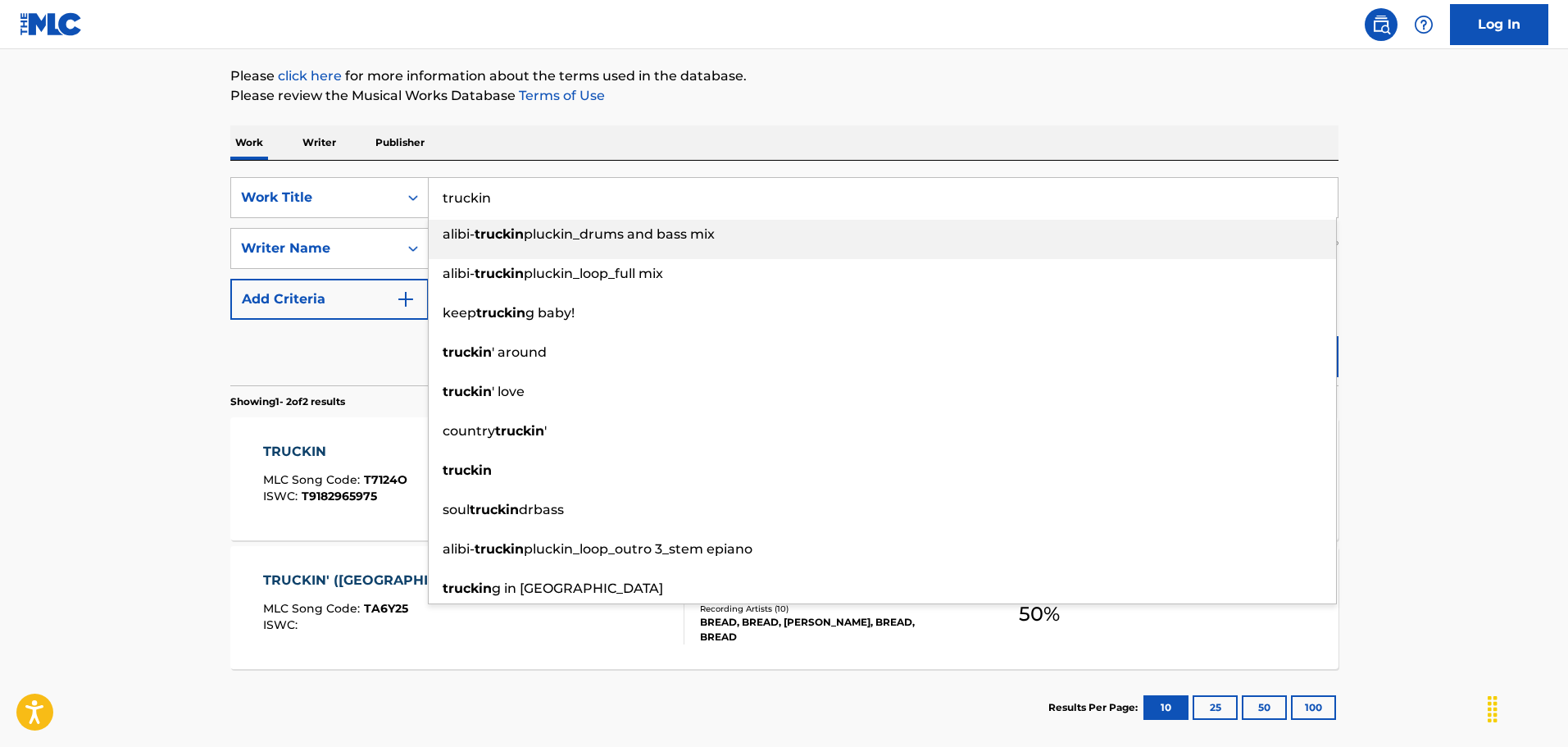
drag, startPoint x: 512, startPoint y: 199, endPoint x: 439, endPoint y: 198, distance: 73.0
click at [439, 198] on input "truckin" at bounding box center [883, 198] width 909 height 39
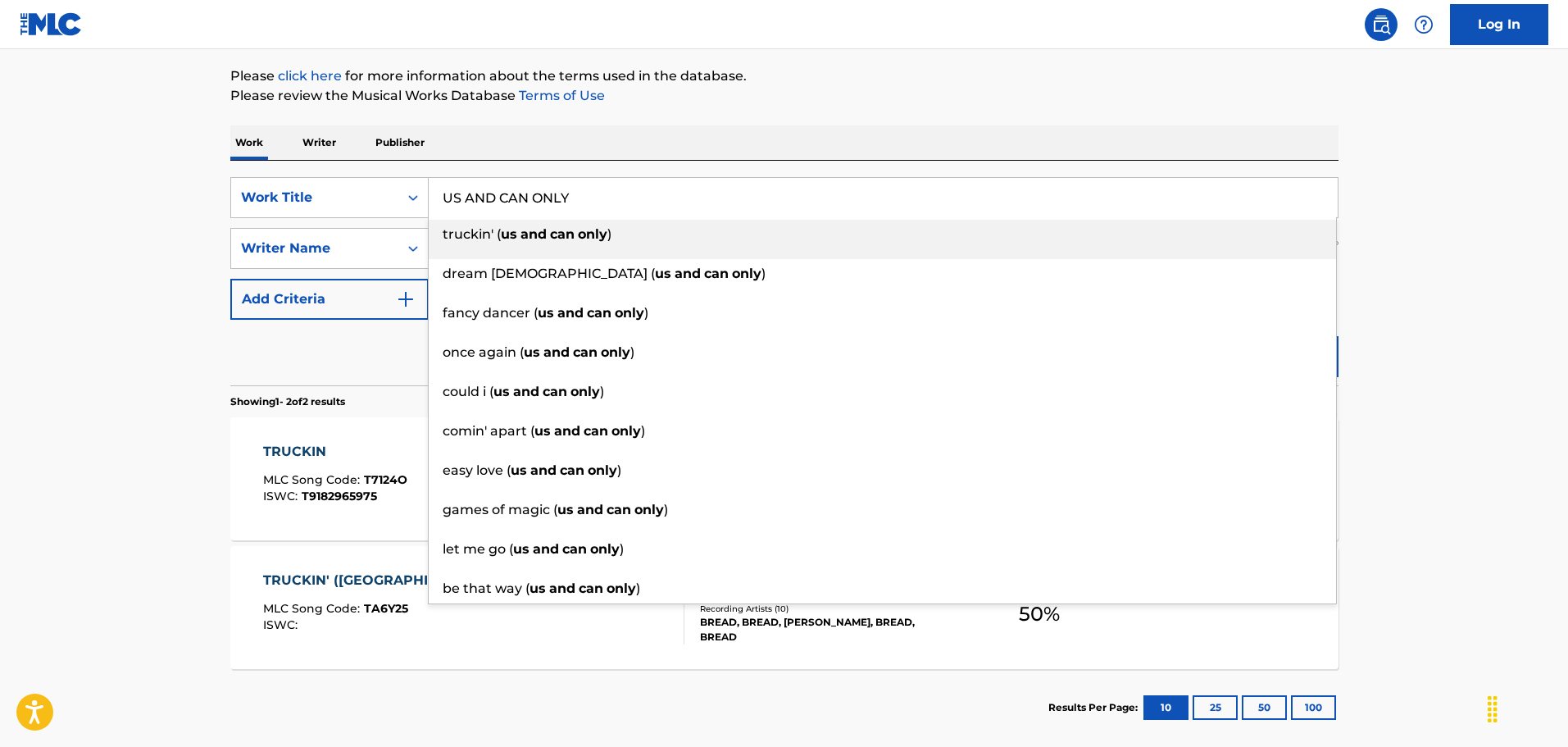
type input "US AND CAN ONLY"
click at [978, 77] on p "Please click here for more information about the terms used in the database." at bounding box center [784, 76] width 1108 height 19
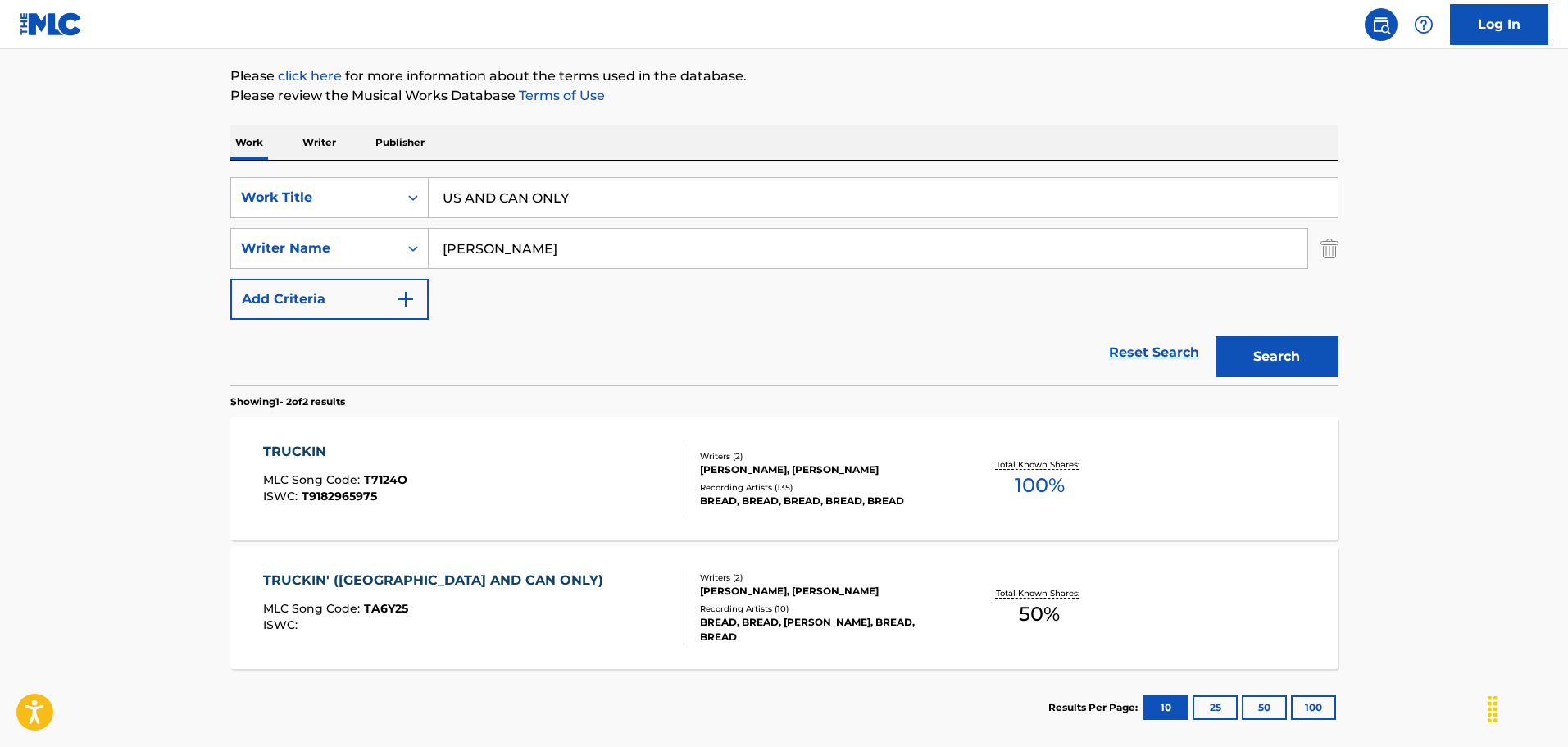
click at [1258, 343] on button "Search" at bounding box center [1277, 356] width 123 height 41
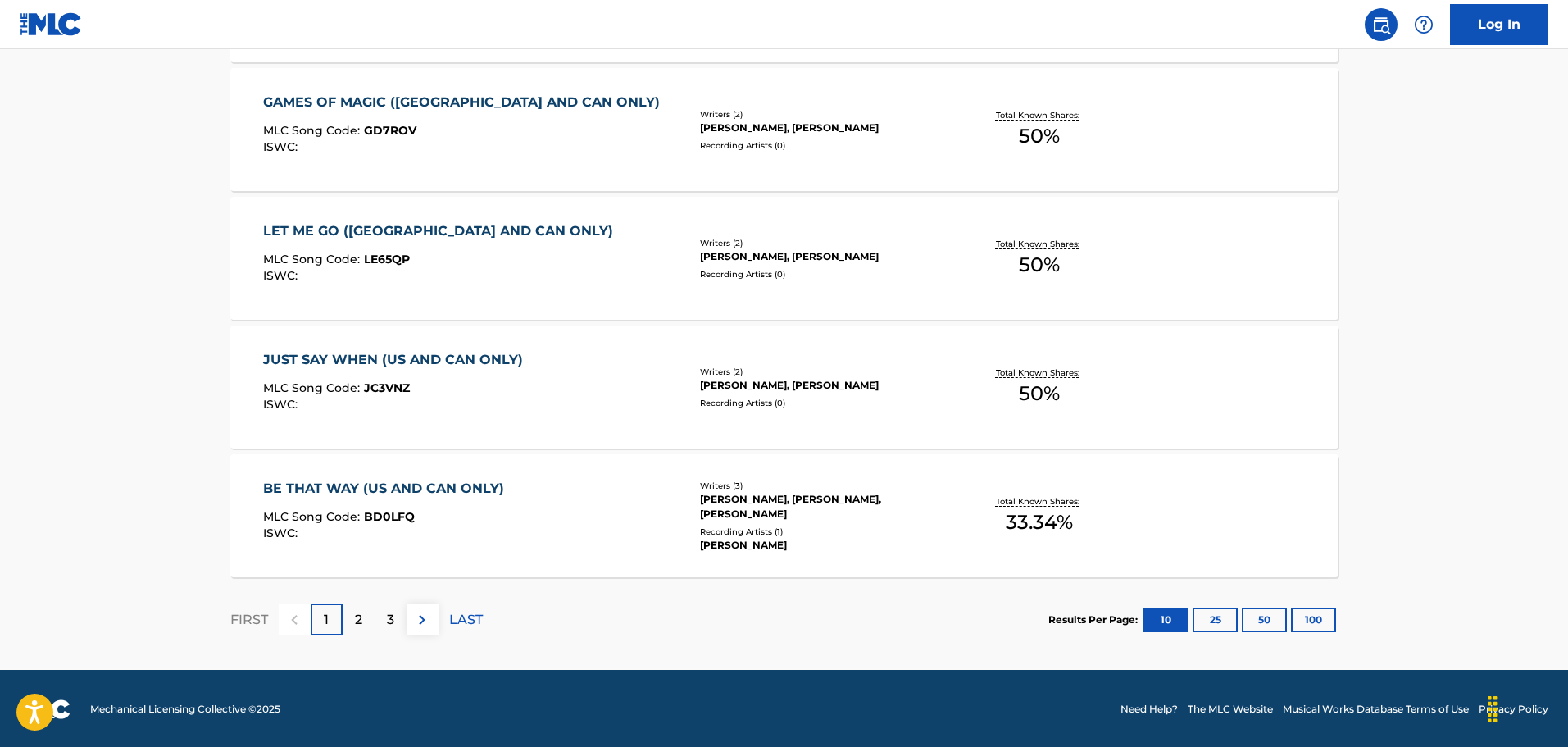
scroll to position [1311, 0]
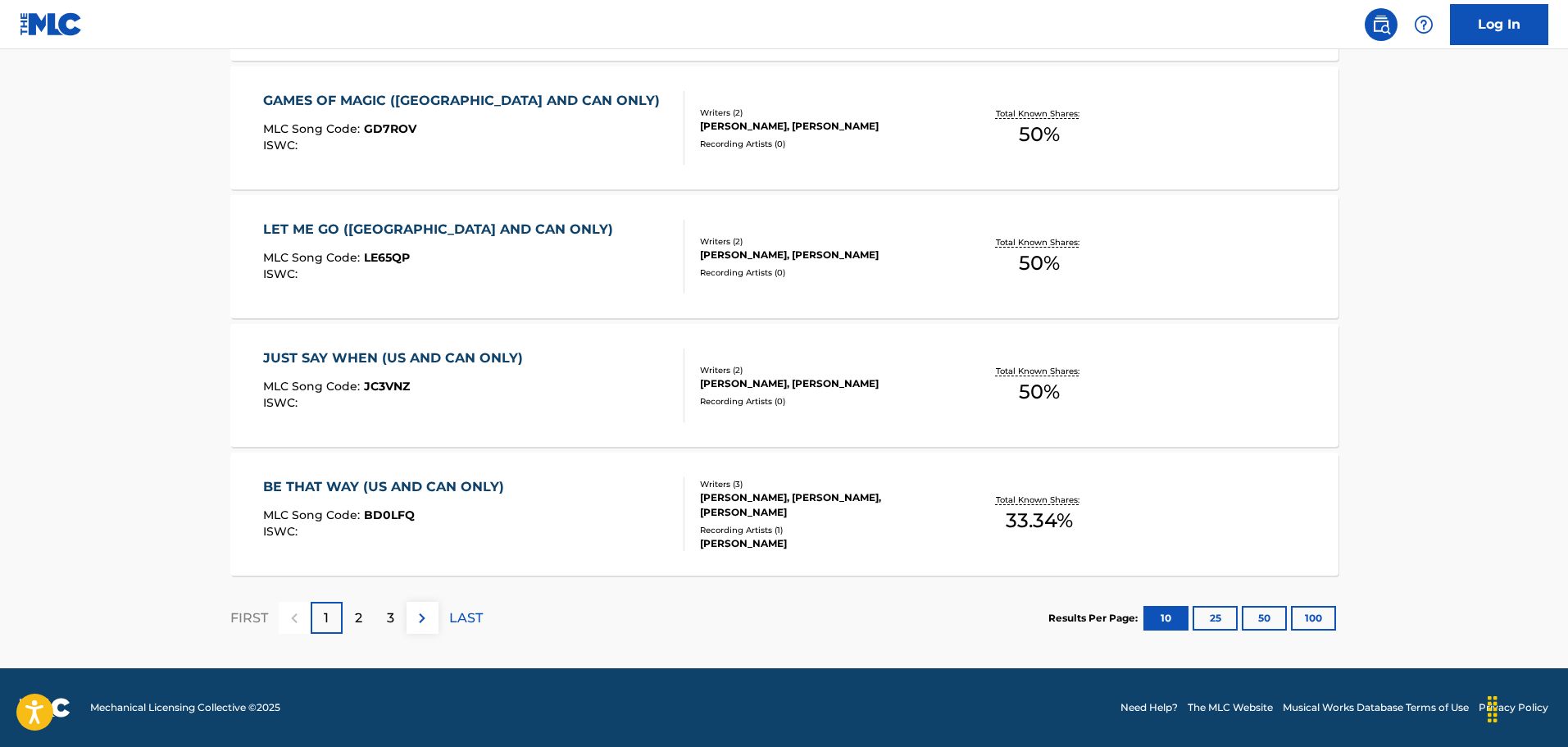
click at [1263, 622] on button "50" at bounding box center [1264, 617] width 45 height 24
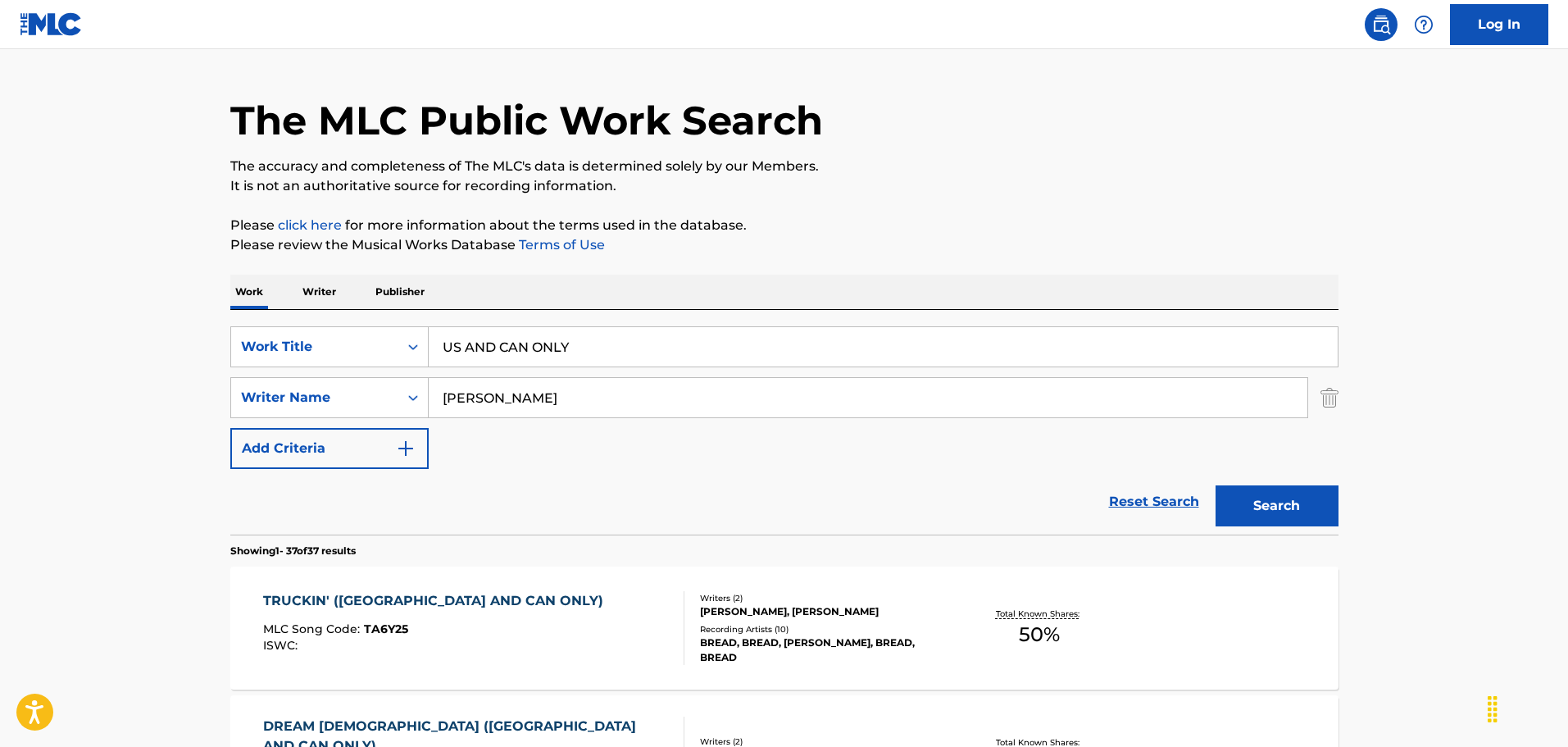
scroll to position [0, 0]
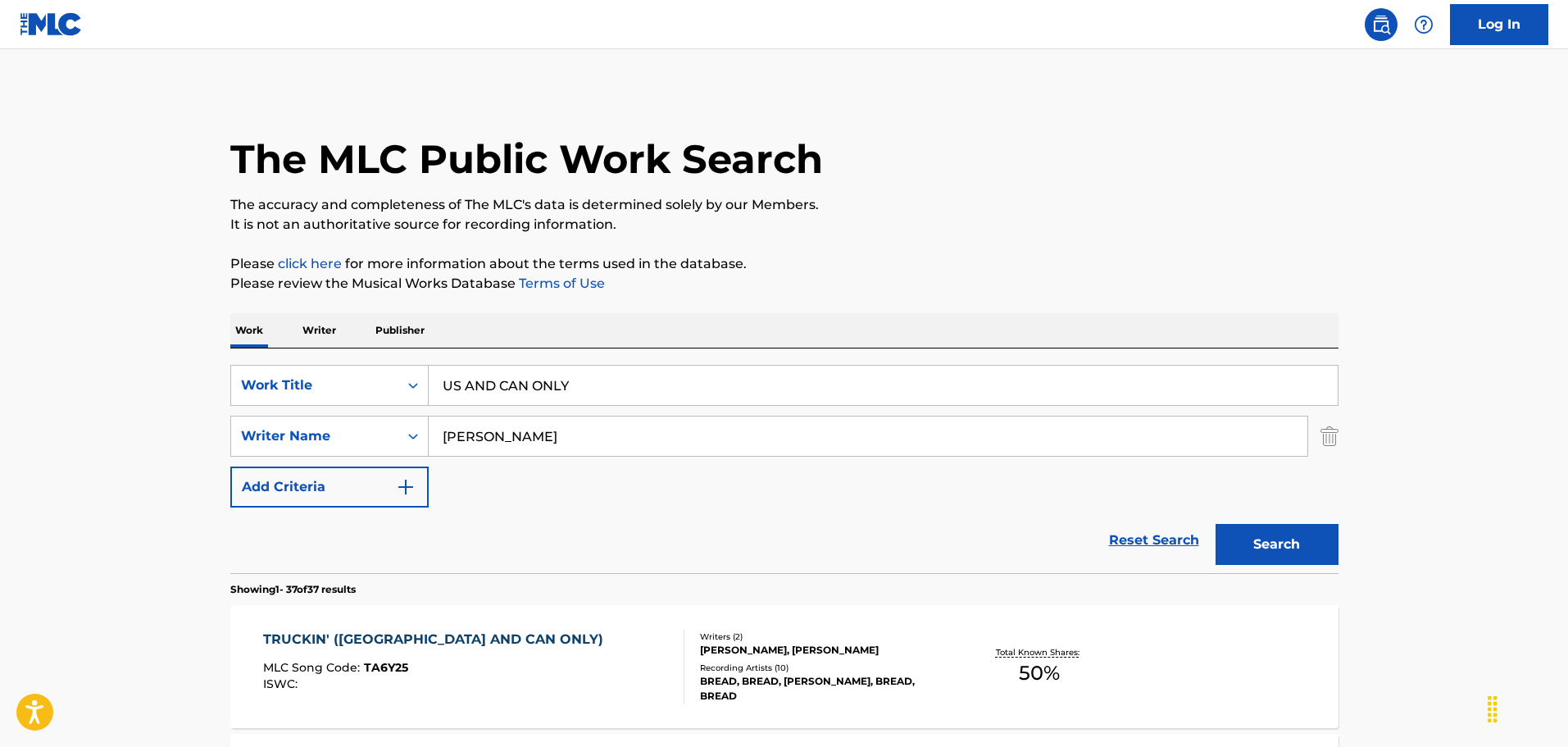
click at [442, 438] on input "[PERSON_NAME]" at bounding box center [867, 436] width 879 height 39
type input "[PERSON_NAME]"
click at [1306, 541] on button "Search" at bounding box center [1277, 544] width 123 height 41
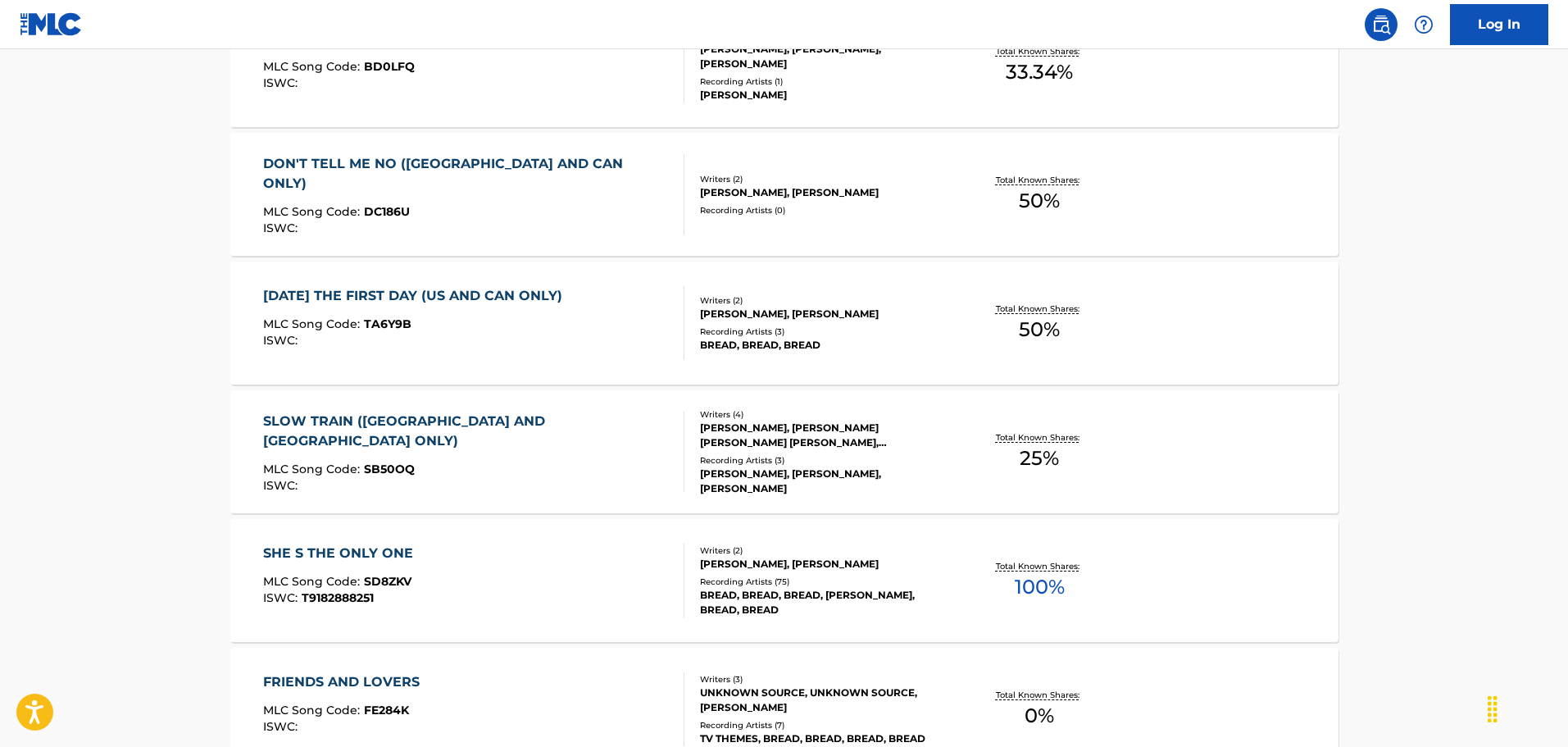
scroll to position [1811, 0]
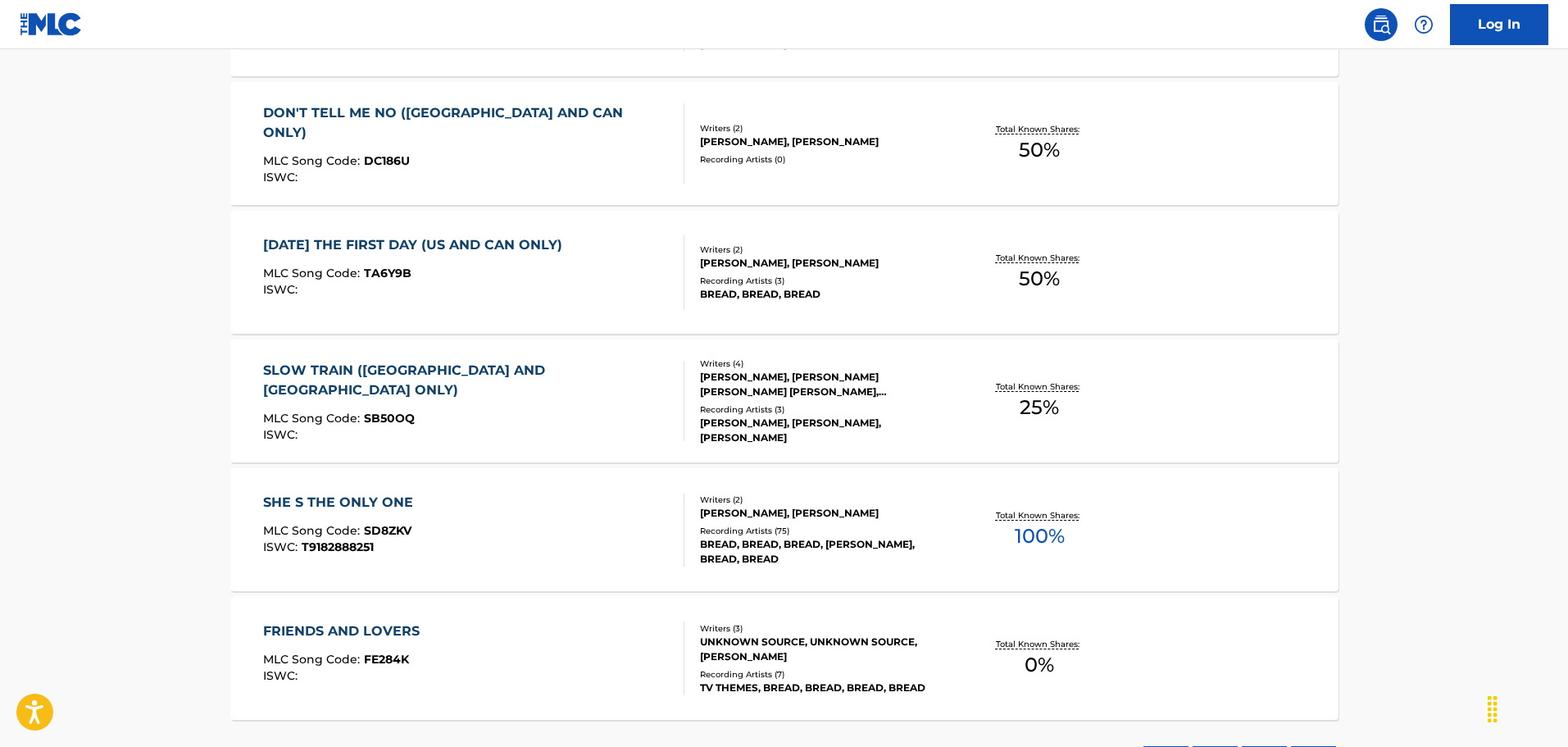
click at [820, 507] on div "[PERSON_NAME], [PERSON_NAME]" at bounding box center [823, 512] width 247 height 15
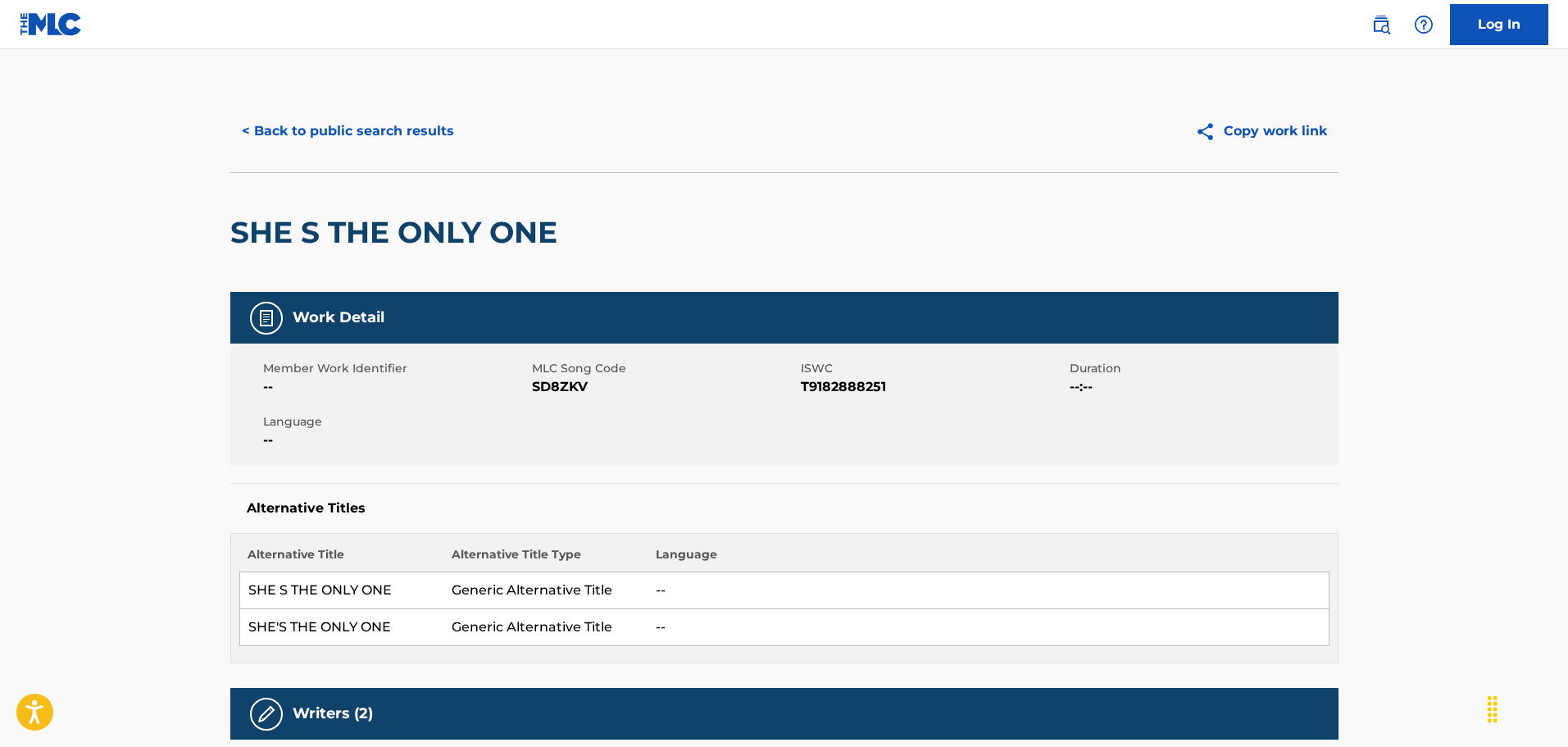
click at [278, 131] on button "< Back to public search results" at bounding box center [348, 131] width 236 height 41
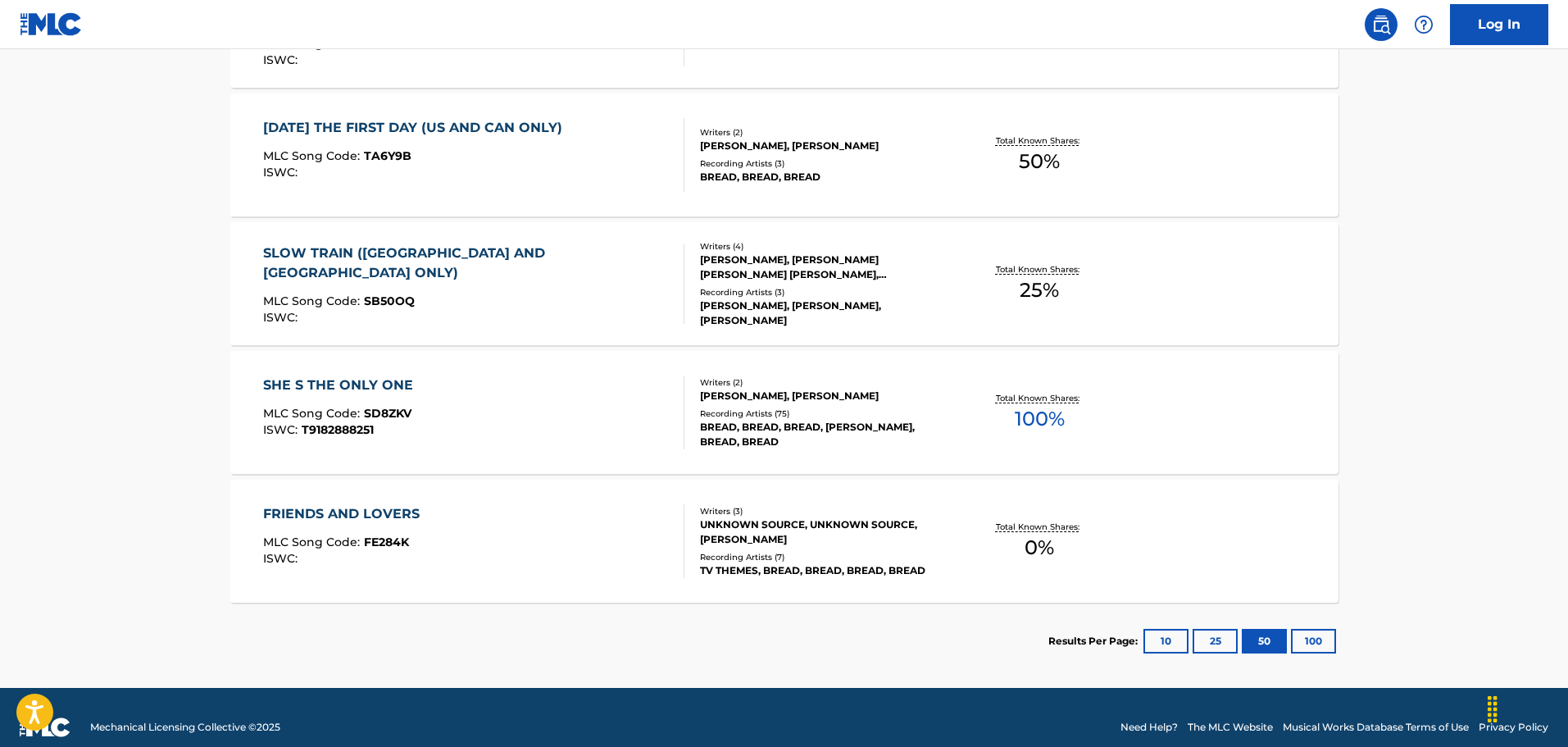
scroll to position [1948, 0]
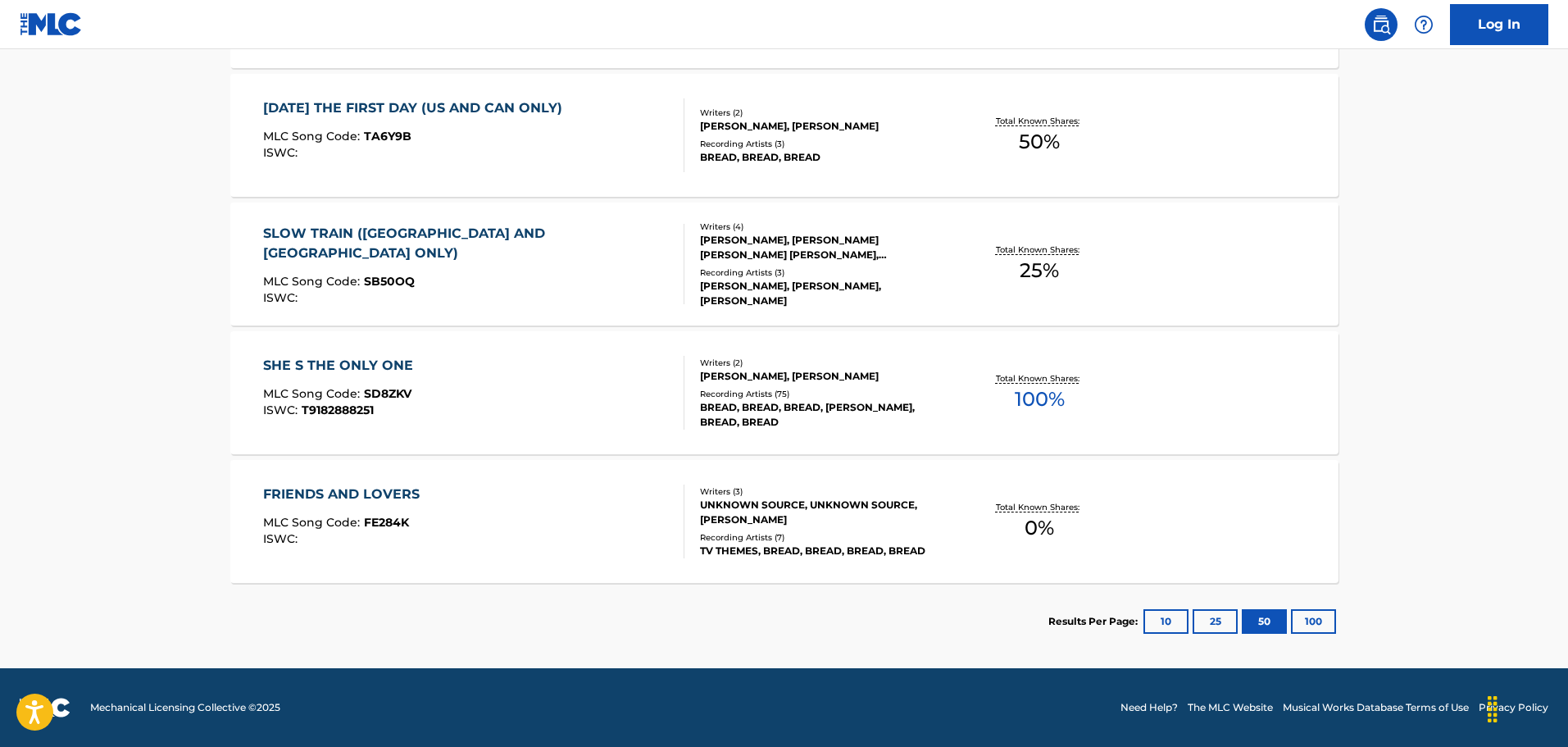
click at [419, 505] on div "FRIENDS AND LOVERS MLC Song Code : FE284K ISWC :" at bounding box center [345, 522] width 164 height 74
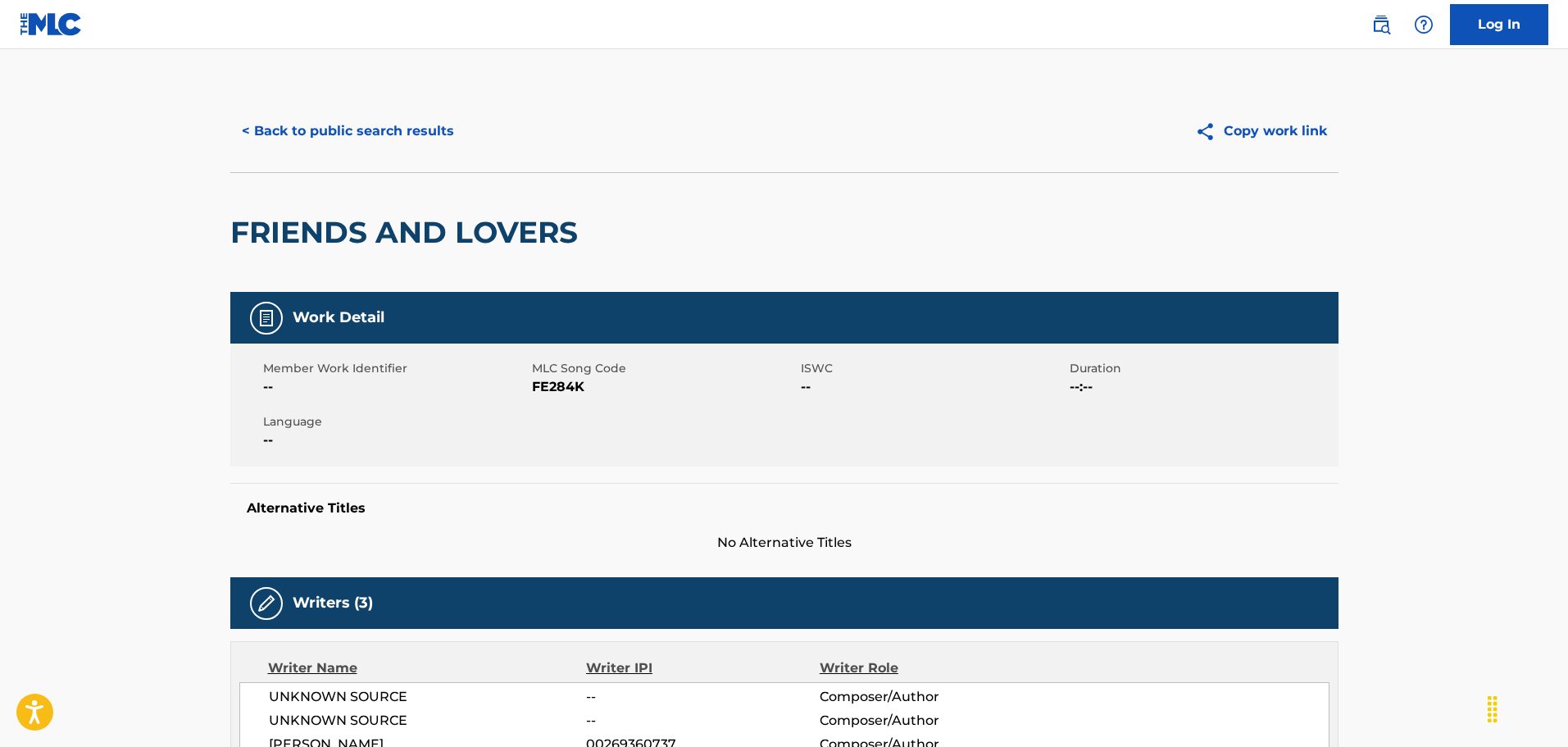
click at [340, 132] on button "< Back to public search results" at bounding box center [348, 131] width 236 height 41
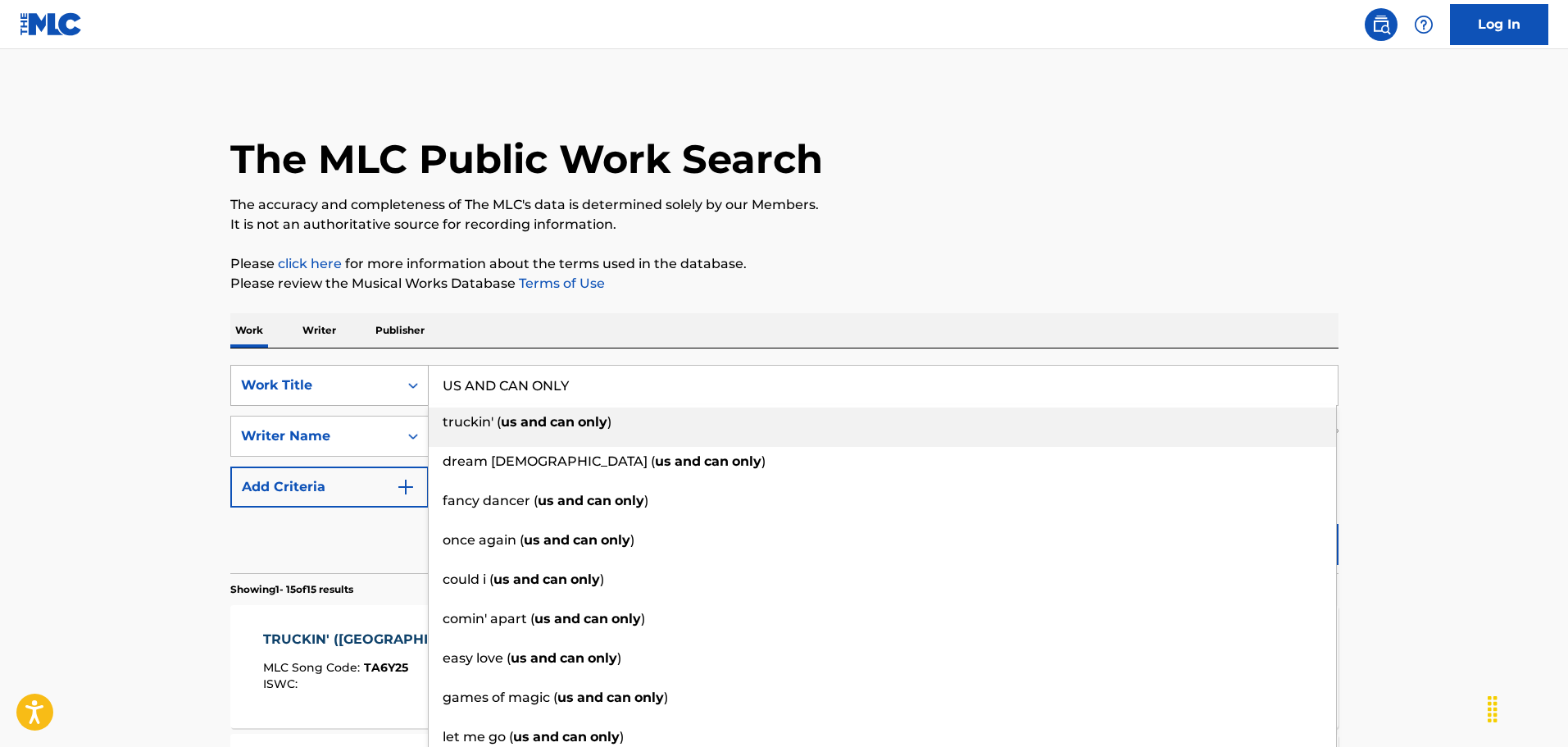
drag, startPoint x: 580, startPoint y: 388, endPoint x: 390, endPoint y: 388, distance: 190.0
click at [390, 388] on div "SearchWithCriteria6ec89a2b-306c-4196-b51c-6161362a3c07 Work Title US AND CAN ON…" at bounding box center [784, 386] width 1108 height 41
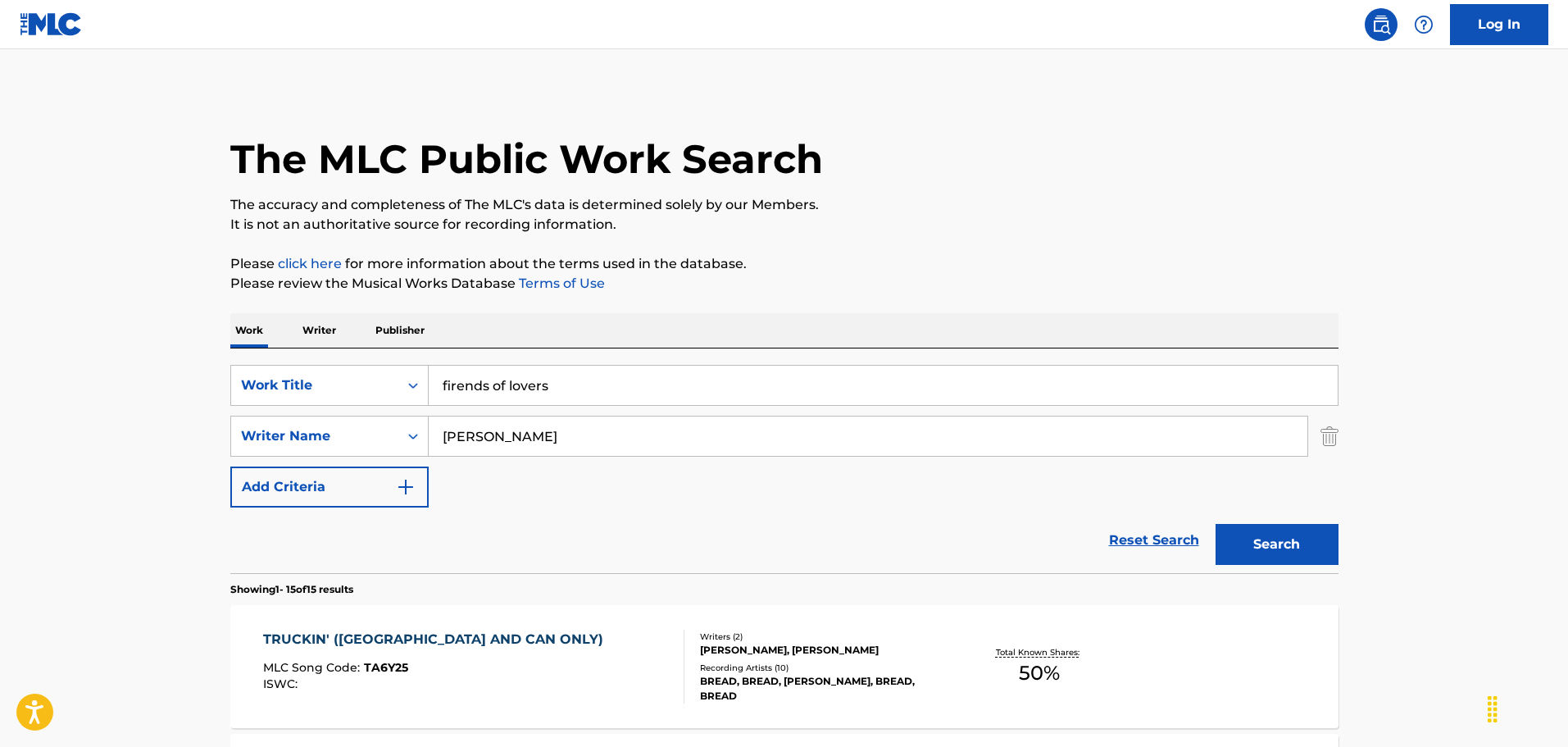
click at [454, 383] on input "firends of lovers" at bounding box center [883, 386] width 909 height 39
drag, startPoint x: 451, startPoint y: 383, endPoint x: 454, endPoint y: 414, distance: 31.1
click at [451, 388] on input "firends of lovers" at bounding box center [883, 386] width 909 height 39
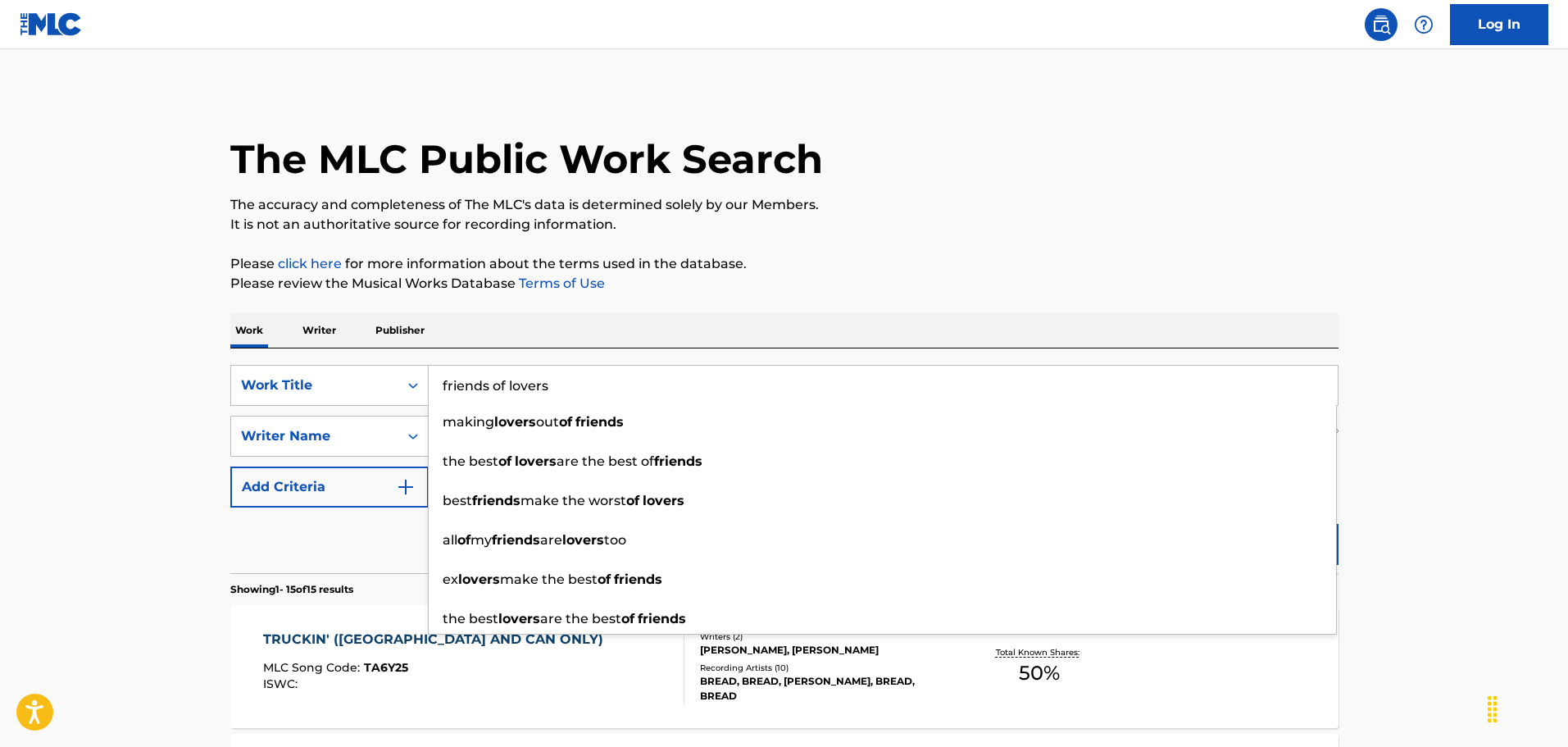
type input "friends of lovers"
click at [1076, 192] on div "The MLC Public Work Search" at bounding box center [784, 150] width 1108 height 120
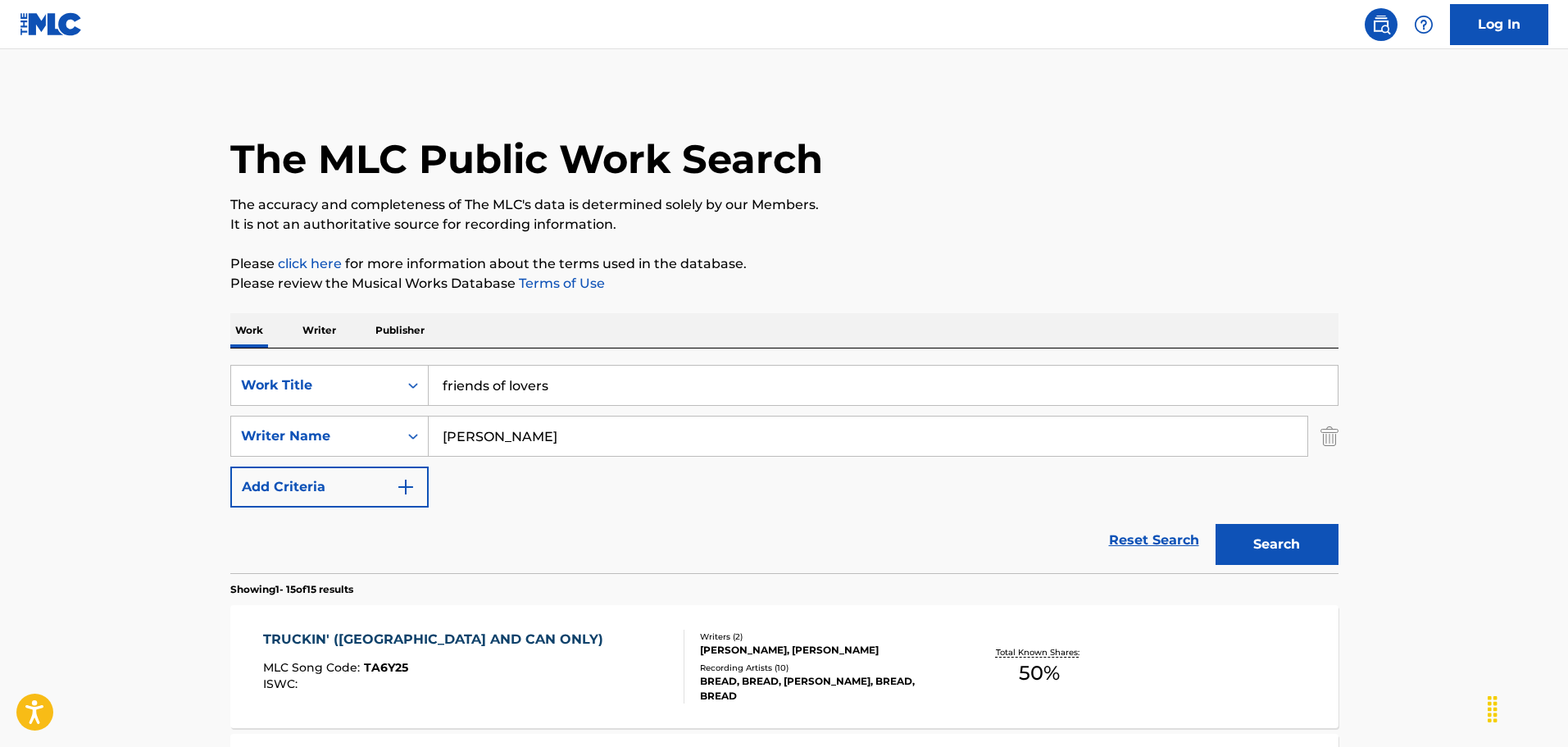
click at [1284, 548] on button "Search" at bounding box center [1277, 544] width 123 height 41
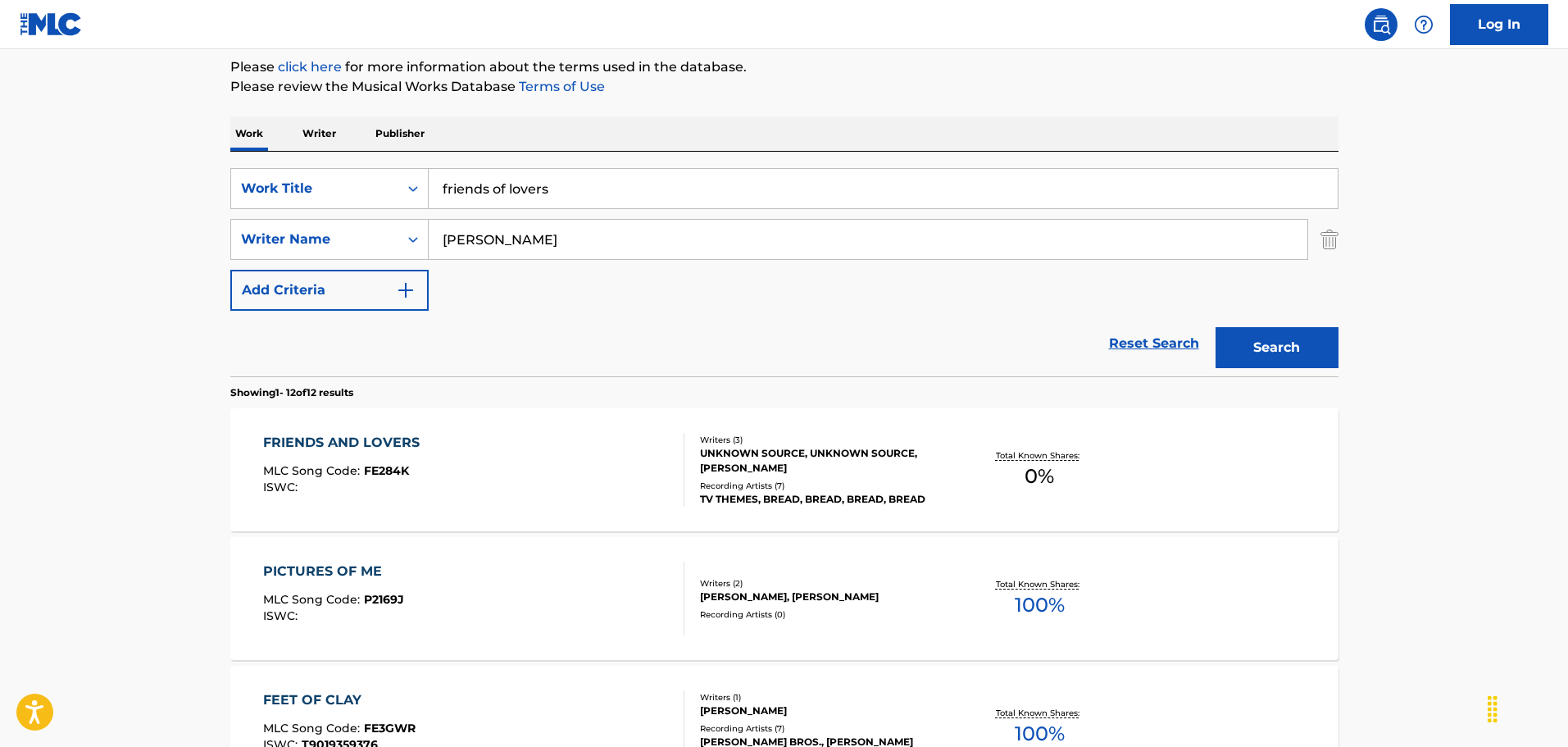
scroll to position [195, 0]
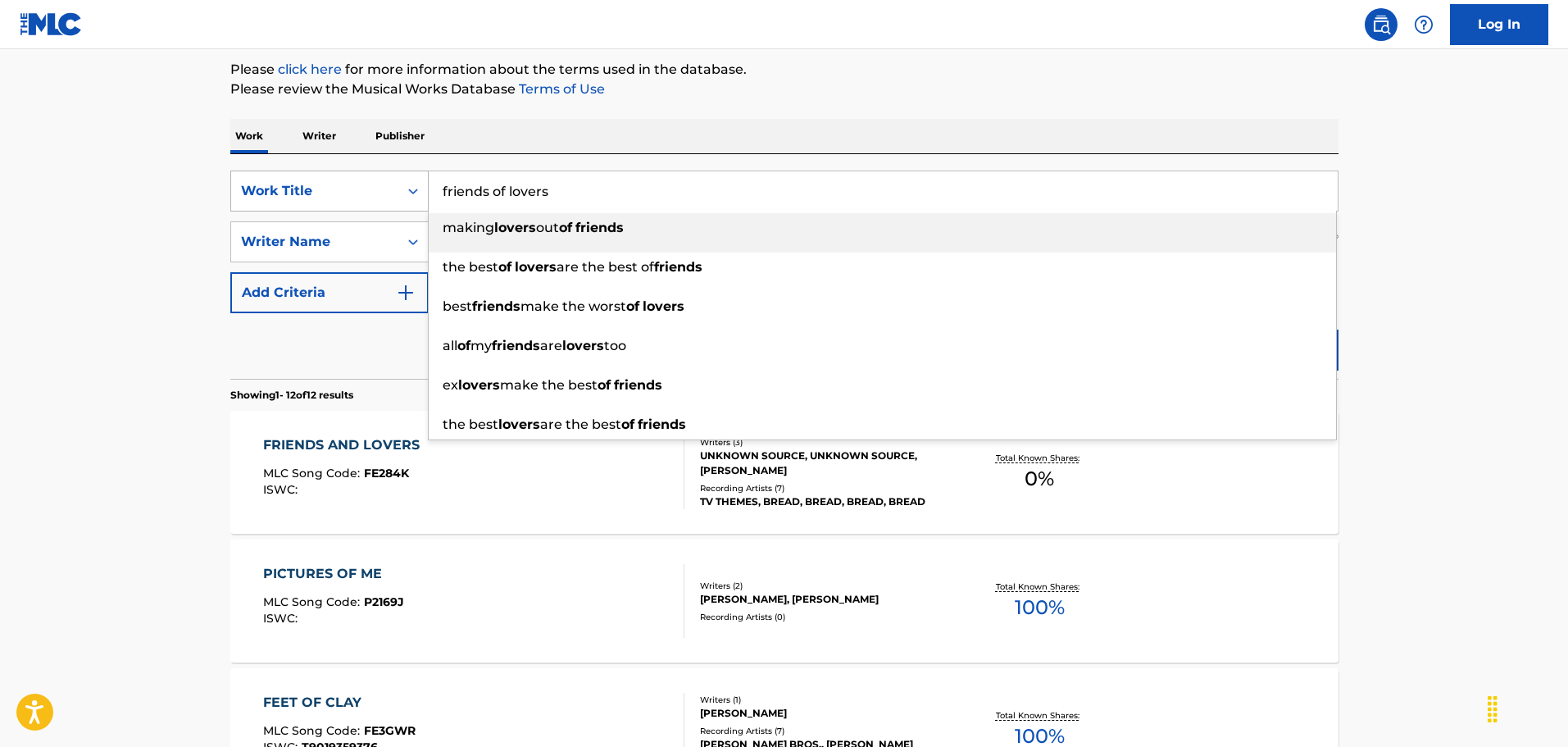
drag, startPoint x: 563, startPoint y: 199, endPoint x: 373, endPoint y: 198, distance: 190.0
click at [373, 198] on div "SearchWithCriteria6ec89a2b-306c-4196-b51c-6161362a3c07 Work Title friends of lo…" at bounding box center [784, 191] width 1108 height 41
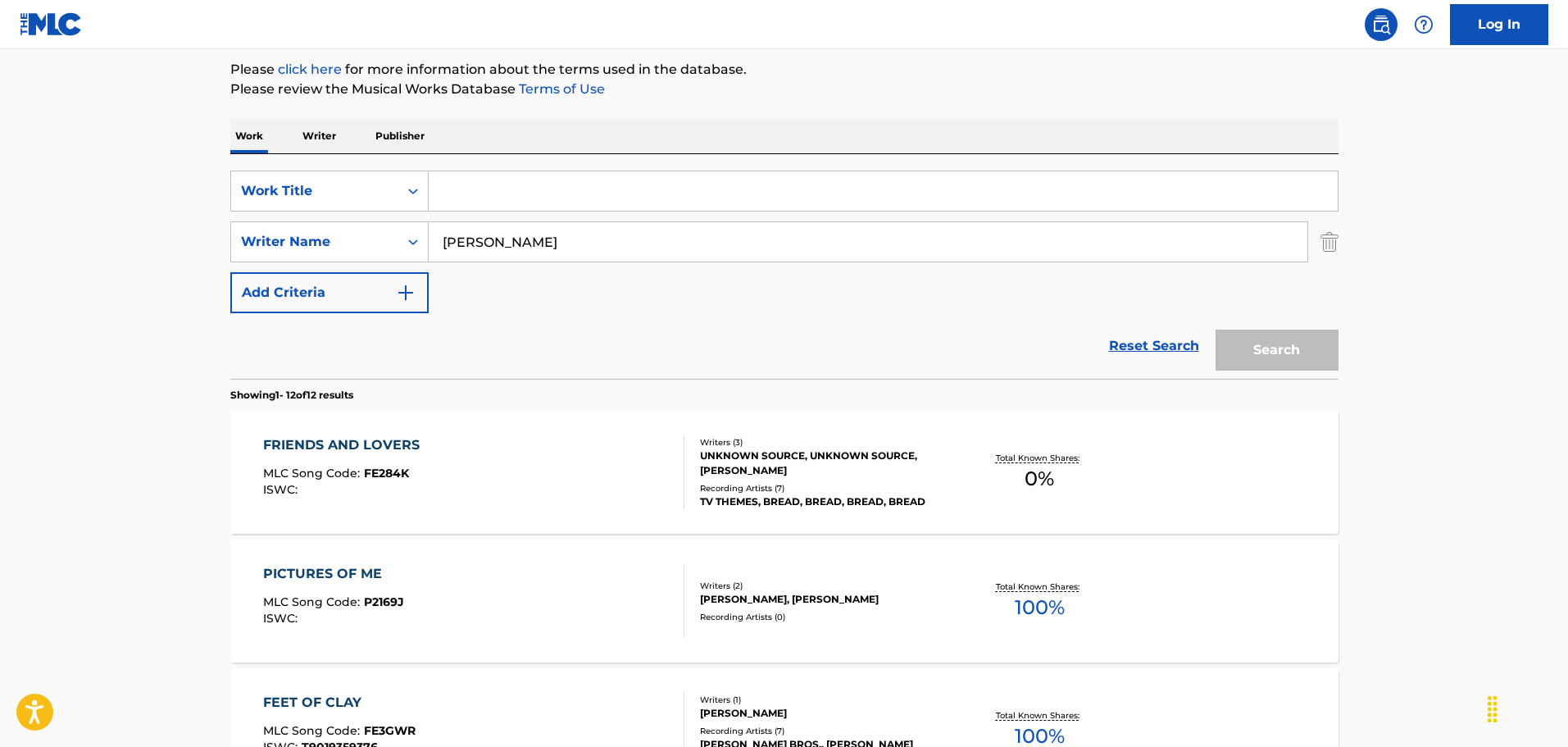
click at [526, 241] on input "[PERSON_NAME]" at bounding box center [867, 242] width 879 height 39
drag, startPoint x: 526, startPoint y: 242, endPoint x: 436, endPoint y: 242, distance: 90.0
click at [436, 242] on input "[PERSON_NAME]" at bounding box center [867, 242] width 879 height 39
click at [404, 195] on div "Search Form" at bounding box center [413, 191] width 29 height 29
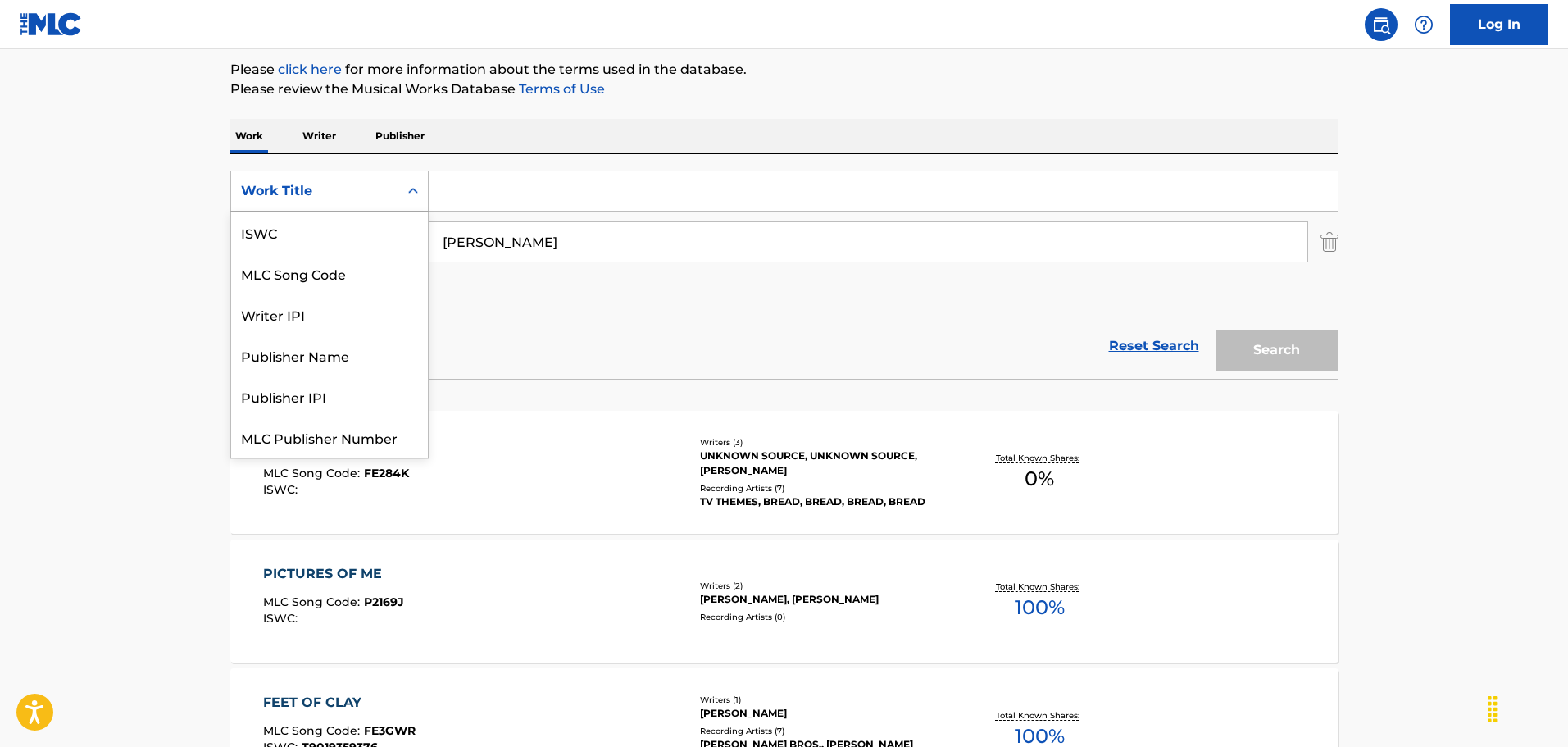
scroll to position [41, 0]
click at [556, 324] on div "Reset Search Search" at bounding box center [784, 346] width 1108 height 65
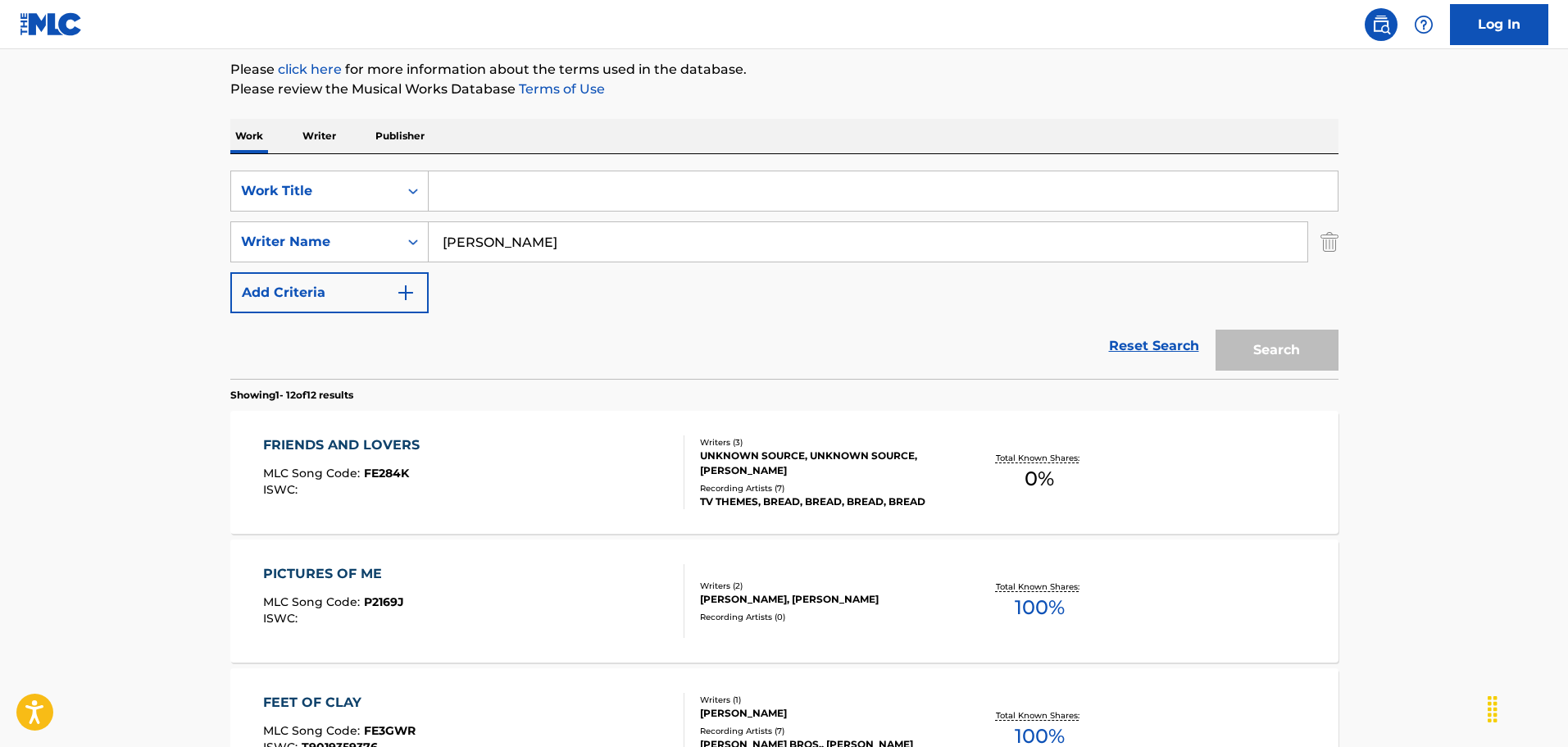
click at [482, 196] on input "Search Form" at bounding box center [883, 191] width 909 height 39
click at [411, 288] on img "Search Form" at bounding box center [406, 292] width 19 height 19
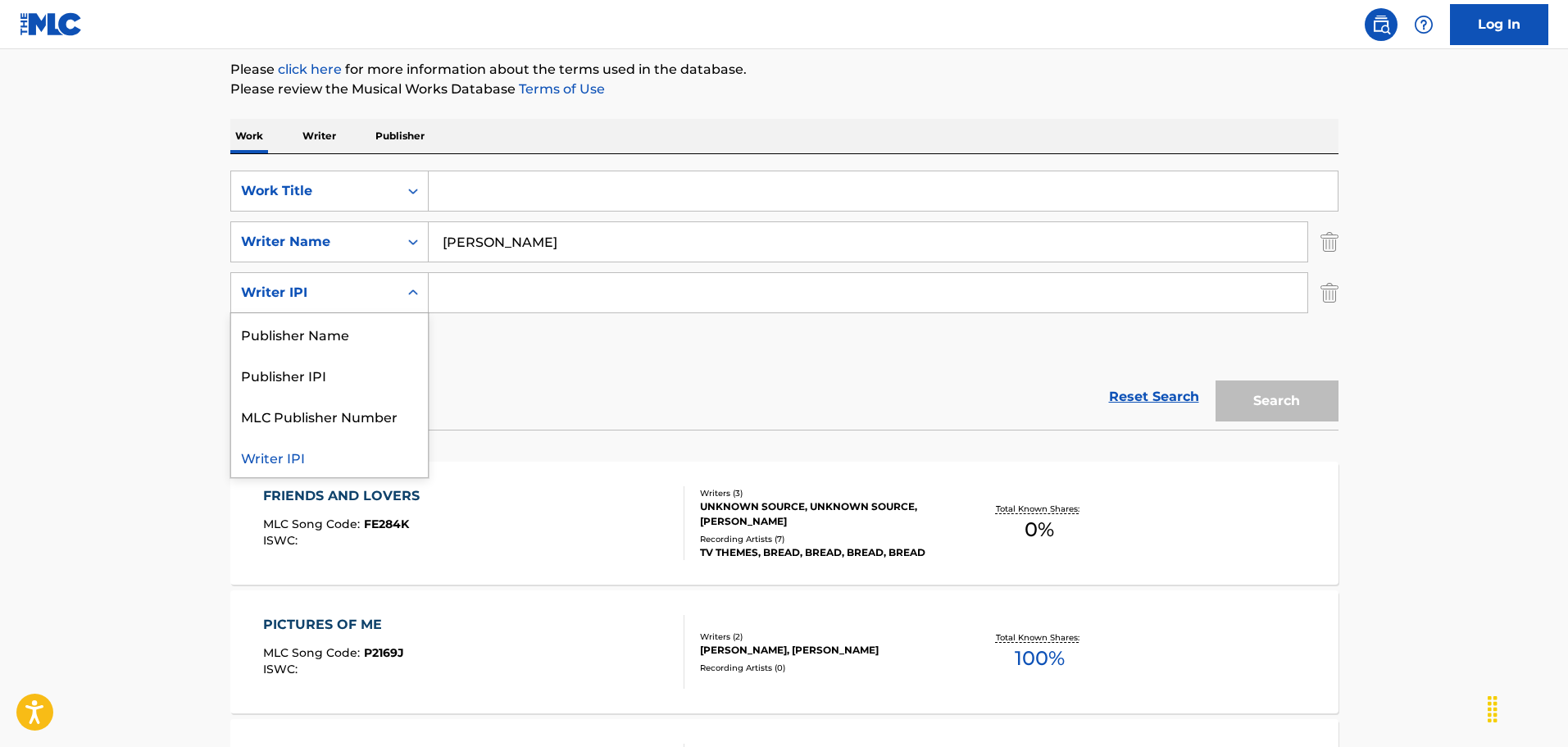
click at [307, 290] on div "Writer IPI" at bounding box center [315, 292] width 148 height 19
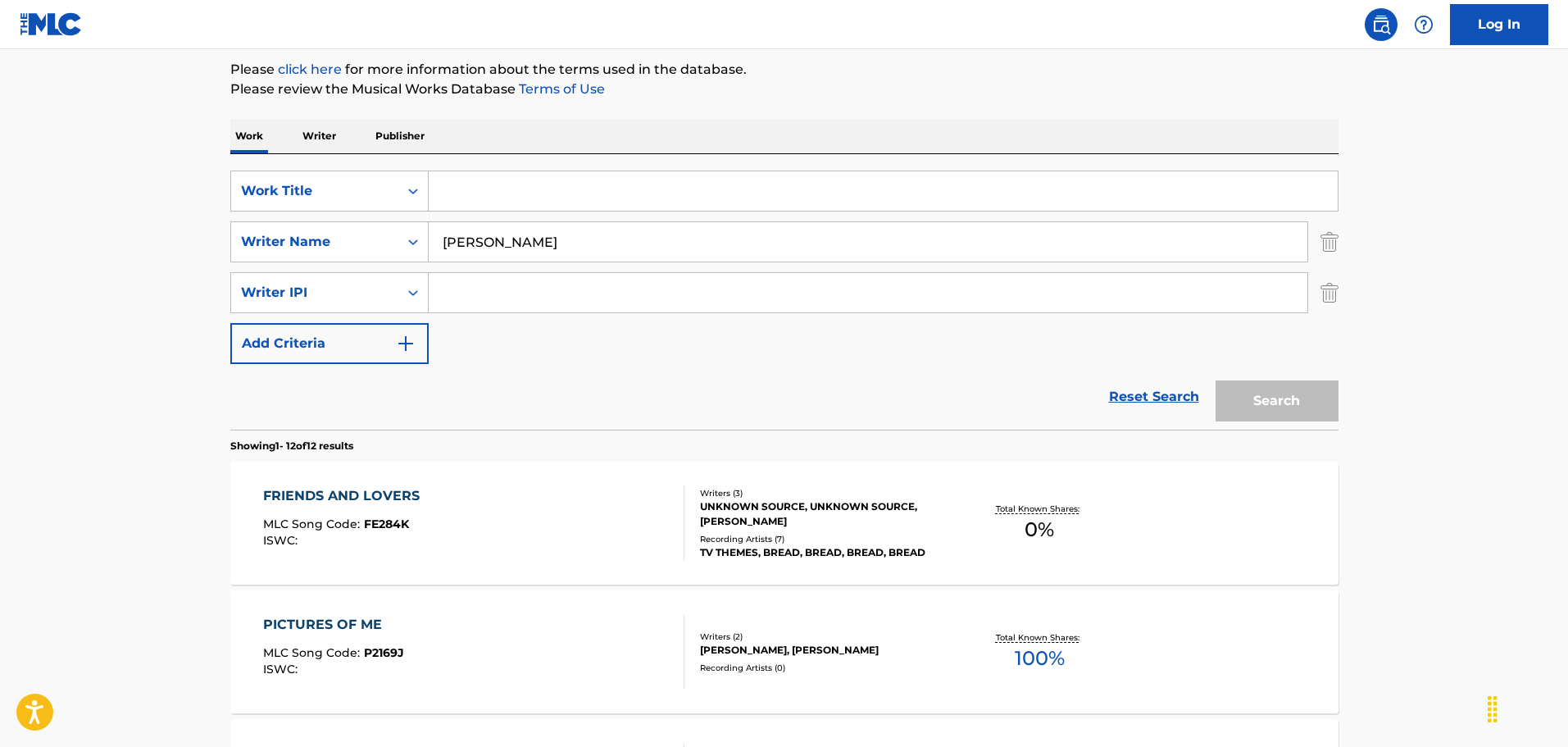
click at [614, 372] on div "Reset Search Search" at bounding box center [784, 396] width 1108 height 65
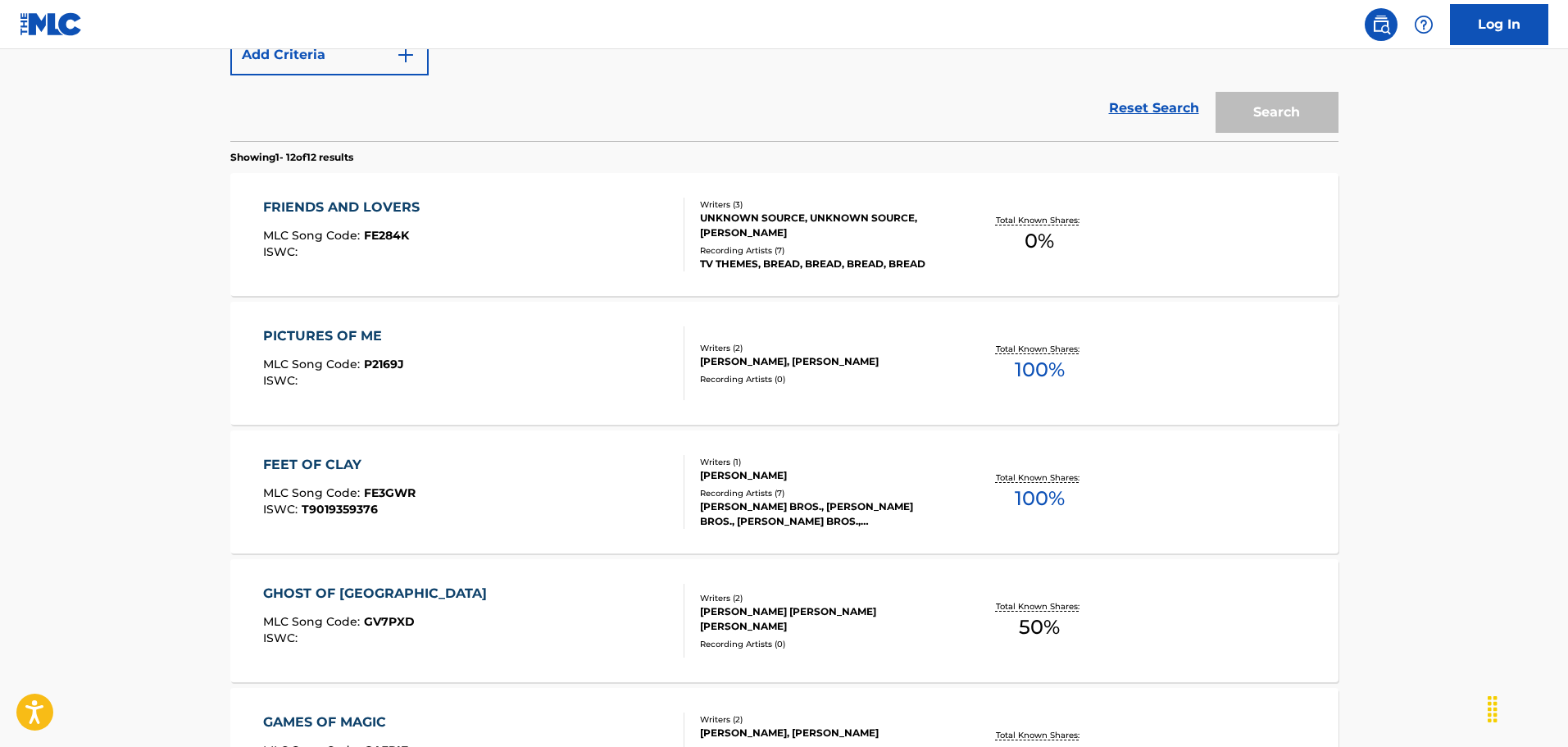
scroll to position [605, 0]
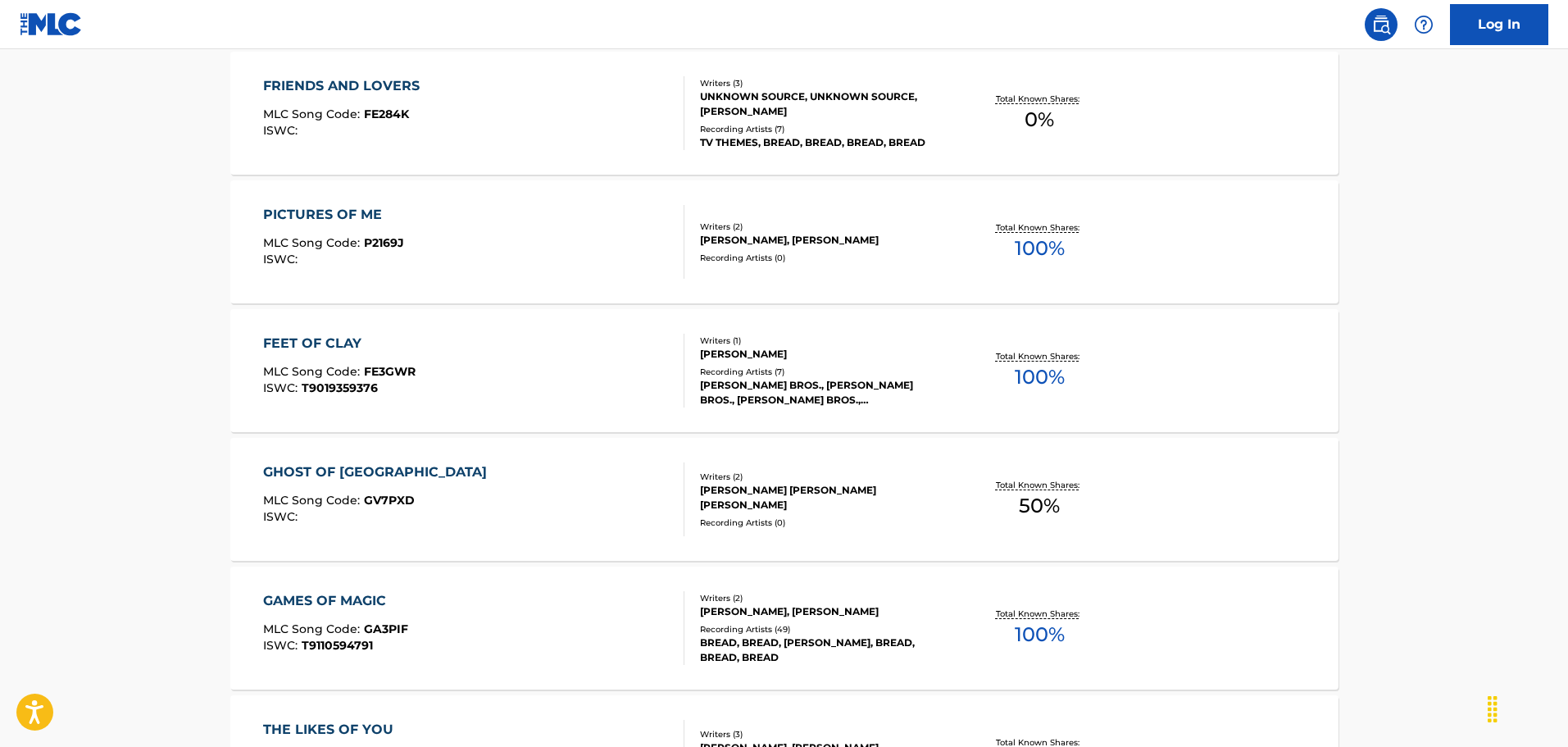
click at [749, 490] on div "[PERSON_NAME] [PERSON_NAME] [PERSON_NAME]" at bounding box center [823, 498] width 247 height 29
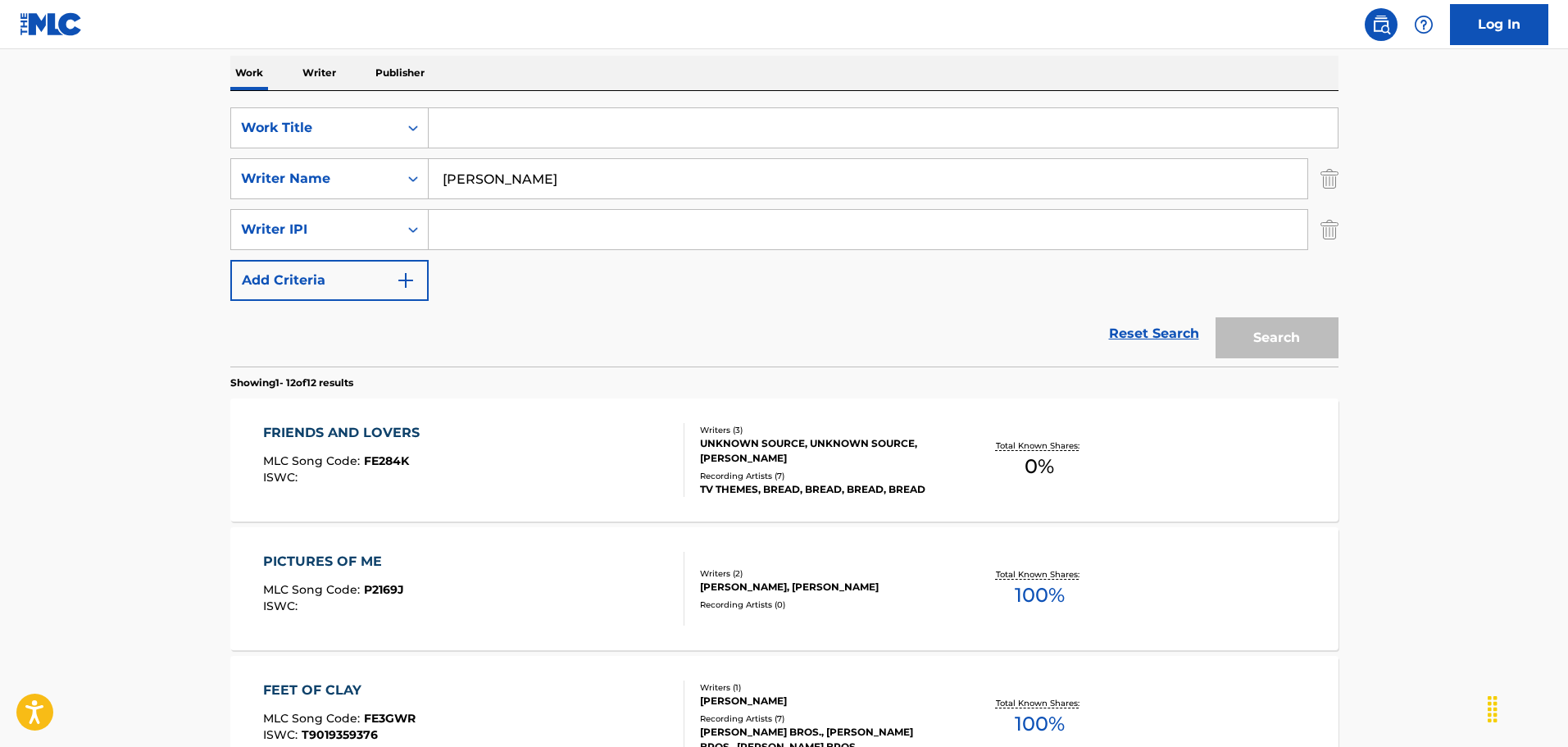
scroll to position [245, 0]
